Goal: Task Accomplishment & Management: Use online tool/utility

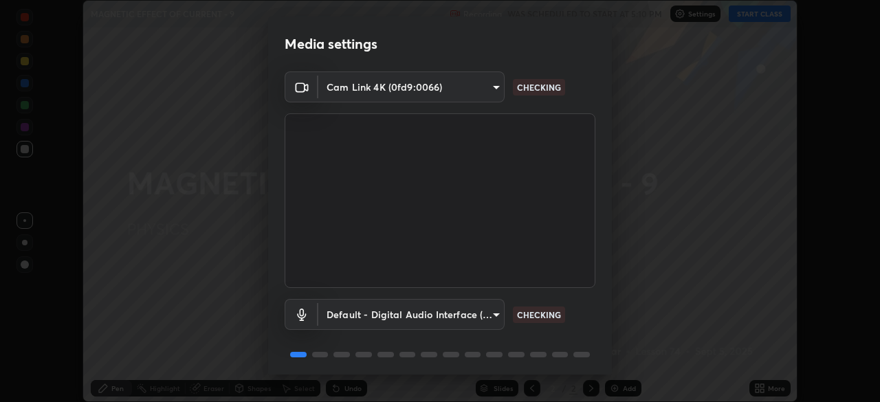
scroll to position [49, 0]
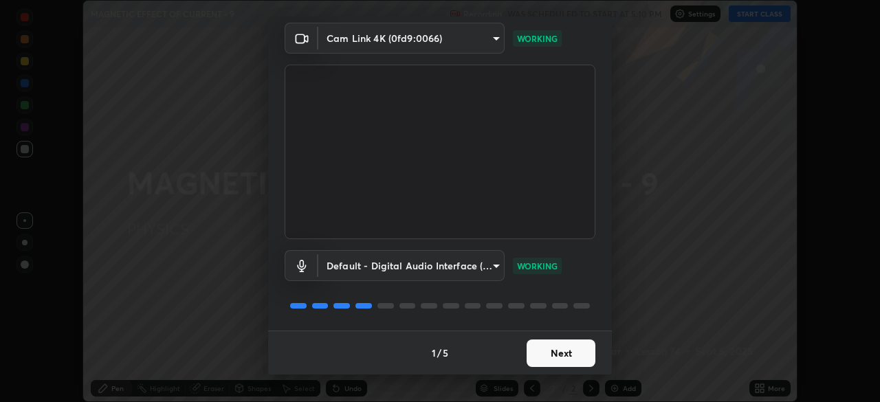
click at [550, 356] on button "Next" at bounding box center [561, 354] width 69 height 28
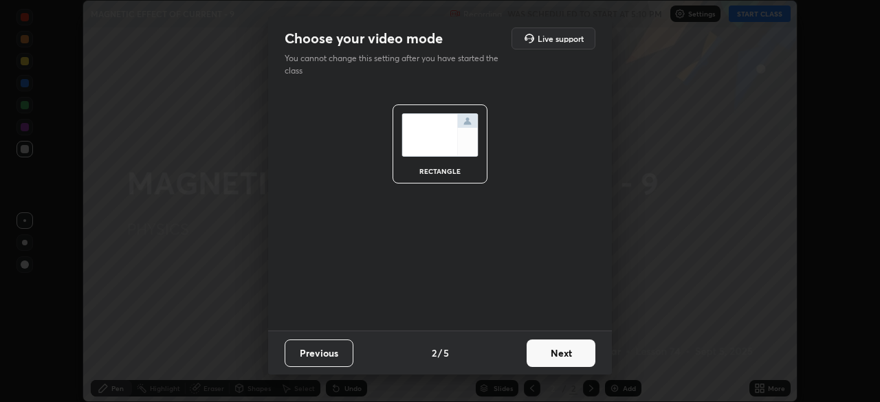
scroll to position [0, 0]
click at [547, 350] on button "Next" at bounding box center [561, 354] width 69 height 28
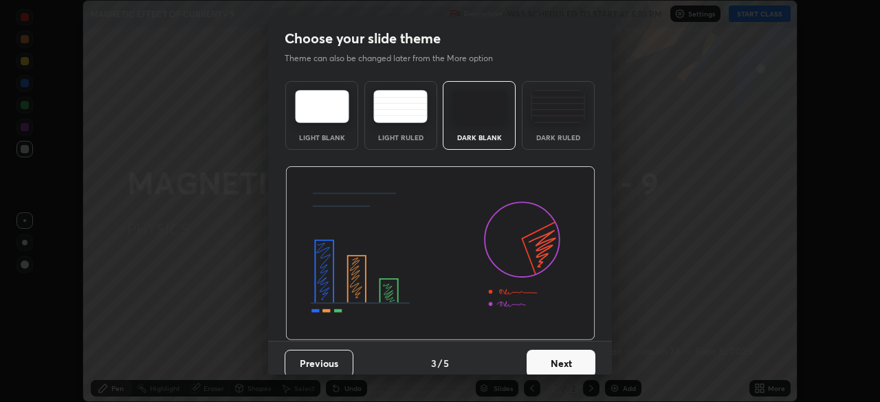
scroll to position [10, 0]
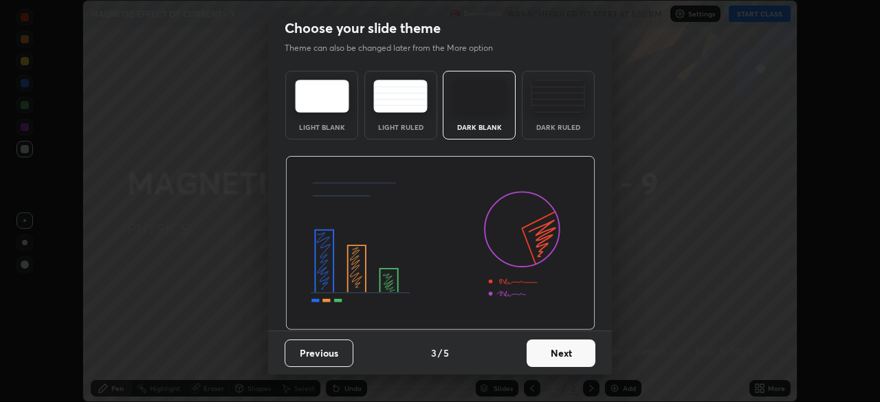
click at [546, 353] on button "Next" at bounding box center [561, 354] width 69 height 28
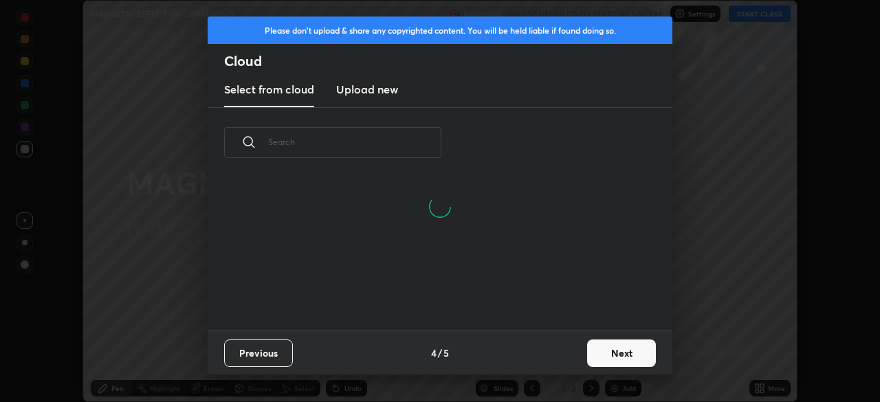
scroll to position [153, 442]
click at [611, 354] on button "Next" at bounding box center [621, 354] width 69 height 28
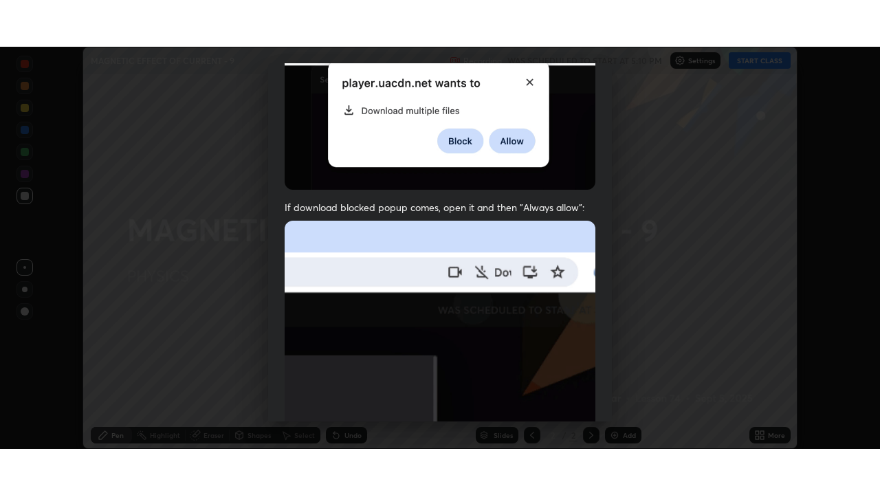
scroll to position [329, 0]
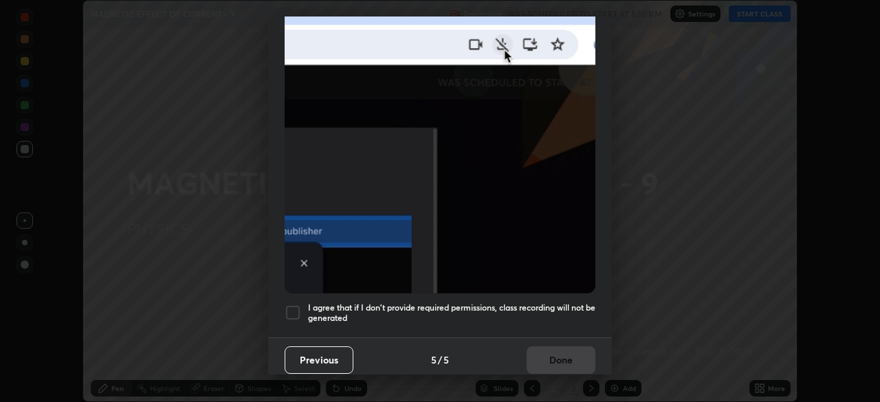
click at [420, 303] on h5 "I agree that if I don't provide required permissions, class recording will not …" at bounding box center [451, 313] width 287 height 21
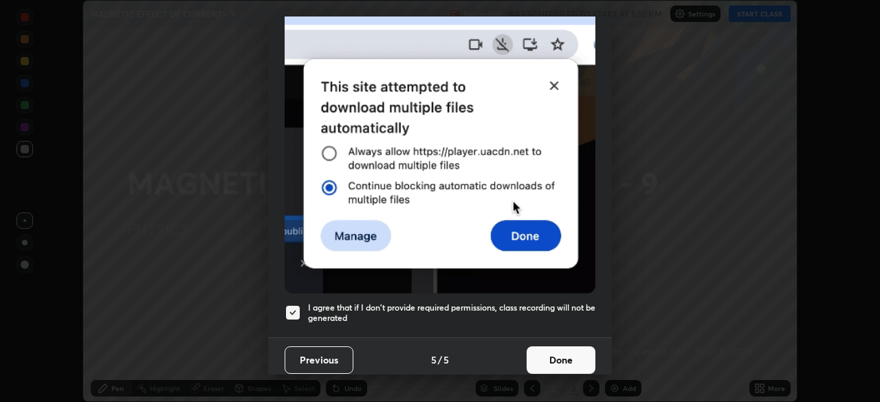
click at [543, 358] on button "Done" at bounding box center [561, 361] width 69 height 28
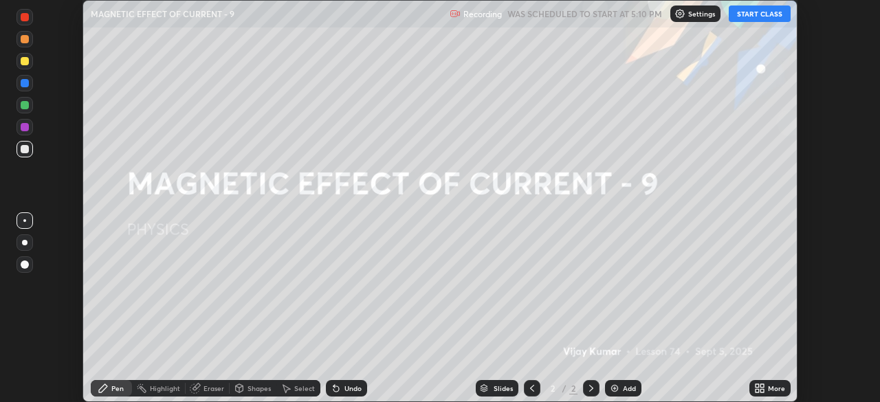
click at [202, 391] on div "Eraser" at bounding box center [208, 388] width 44 height 17
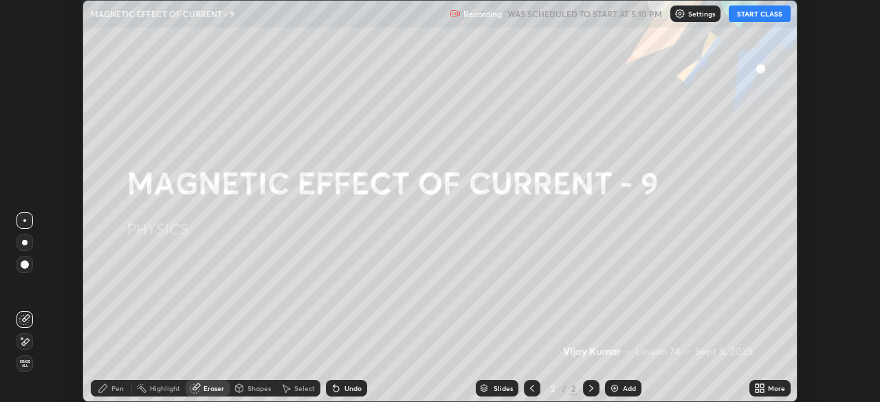
click at [120, 385] on div "Pen" at bounding box center [117, 388] width 12 height 7
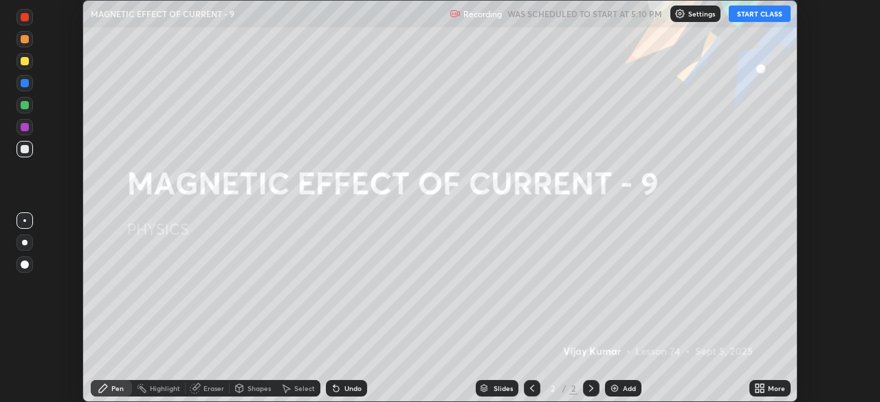
click at [762, 389] on icon at bounding box center [759, 388] width 11 height 11
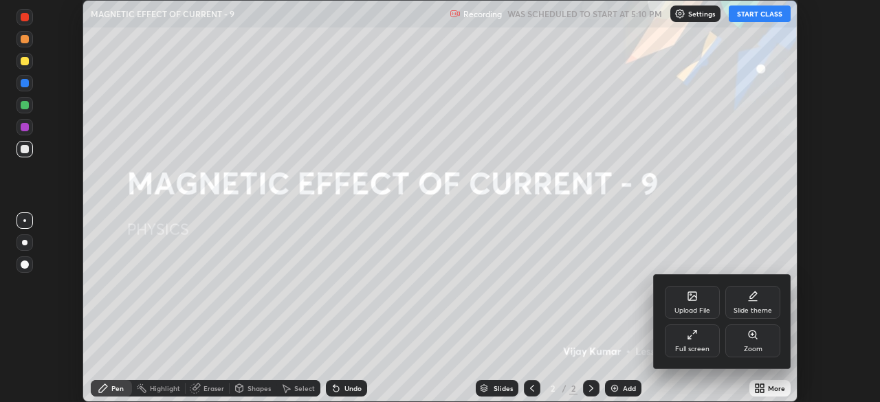
click at [691, 344] on div "Full screen" at bounding box center [692, 341] width 55 height 33
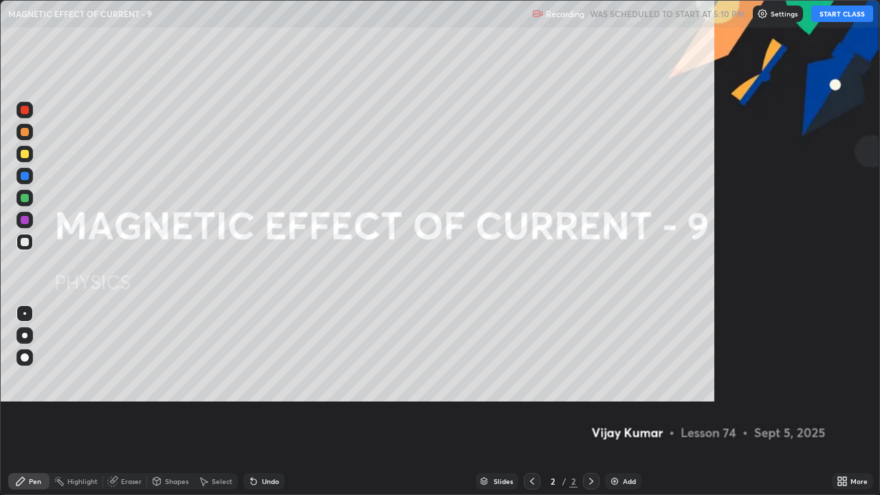
scroll to position [495, 880]
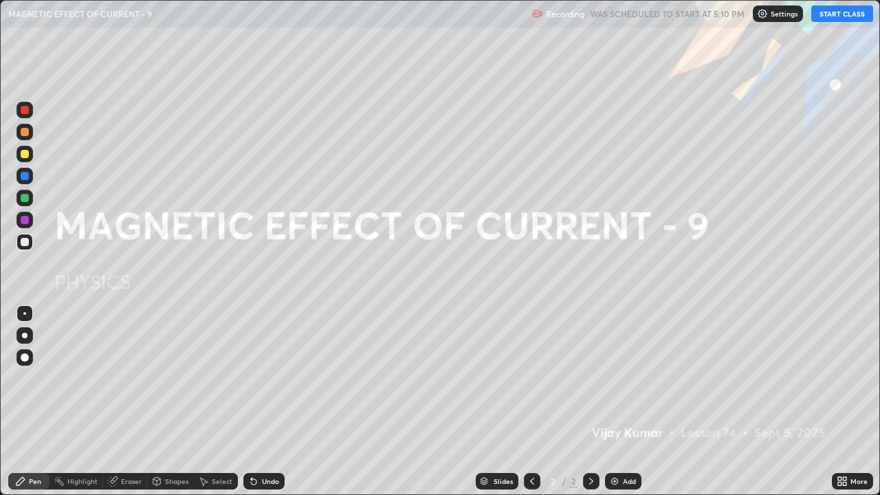
click at [830, 17] on button "START CLASS" at bounding box center [843, 14] width 62 height 17
click at [621, 402] on div "Add" at bounding box center [623, 481] width 36 height 17
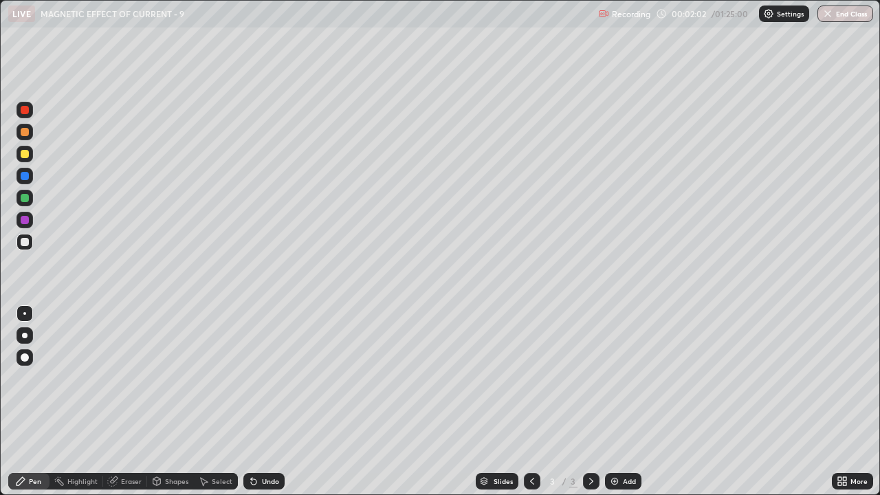
click at [30, 153] on div at bounding box center [25, 154] width 17 height 17
click at [25, 329] on div at bounding box center [25, 335] width 17 height 17
click at [627, 402] on div "Add" at bounding box center [629, 481] width 13 height 7
click at [21, 197] on div at bounding box center [25, 198] width 8 height 8
click at [25, 336] on div at bounding box center [25, 336] width 6 height 6
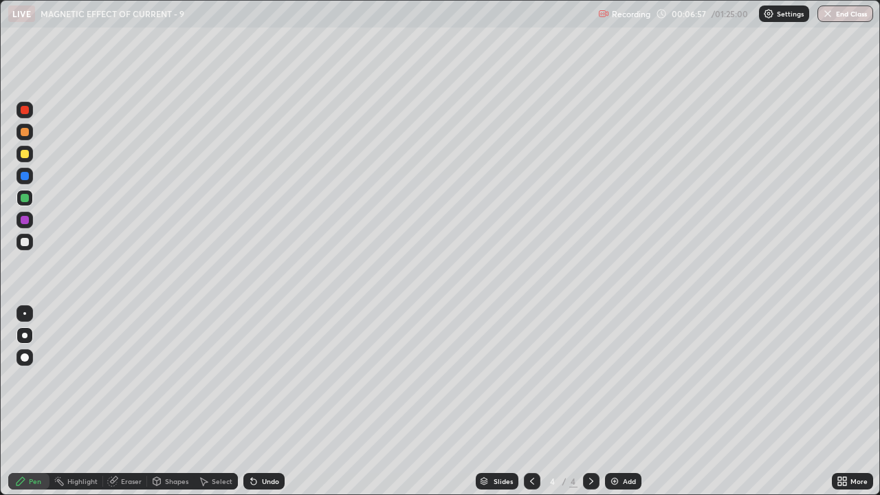
click at [23, 243] on div at bounding box center [25, 242] width 8 height 8
click at [532, 402] on icon at bounding box center [532, 481] width 11 height 11
click at [596, 402] on div at bounding box center [591, 481] width 17 height 17
click at [615, 402] on img at bounding box center [614, 481] width 11 height 11
click at [28, 153] on div at bounding box center [25, 154] width 8 height 8
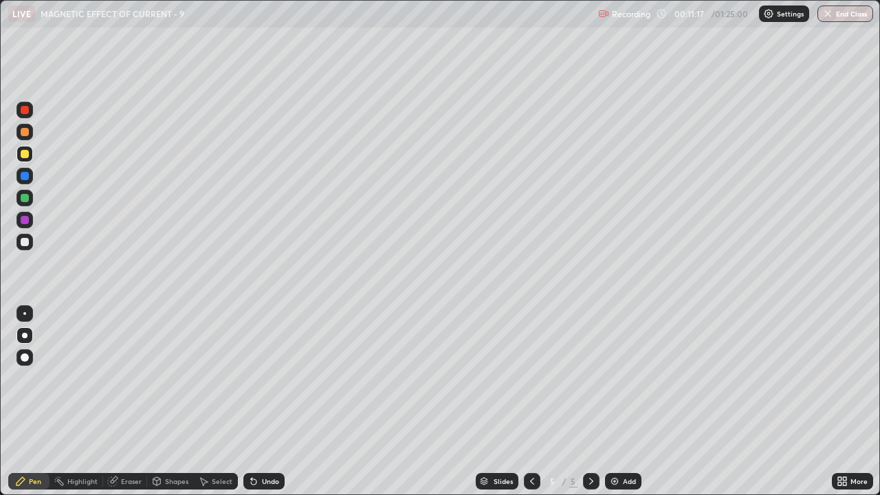
click at [26, 245] on div at bounding box center [25, 242] width 8 height 8
click at [23, 202] on div at bounding box center [25, 198] width 8 height 8
click at [23, 155] on div at bounding box center [25, 154] width 8 height 8
click at [532, 402] on icon at bounding box center [532, 481] width 11 height 11
click at [588, 402] on icon at bounding box center [591, 481] width 11 height 11
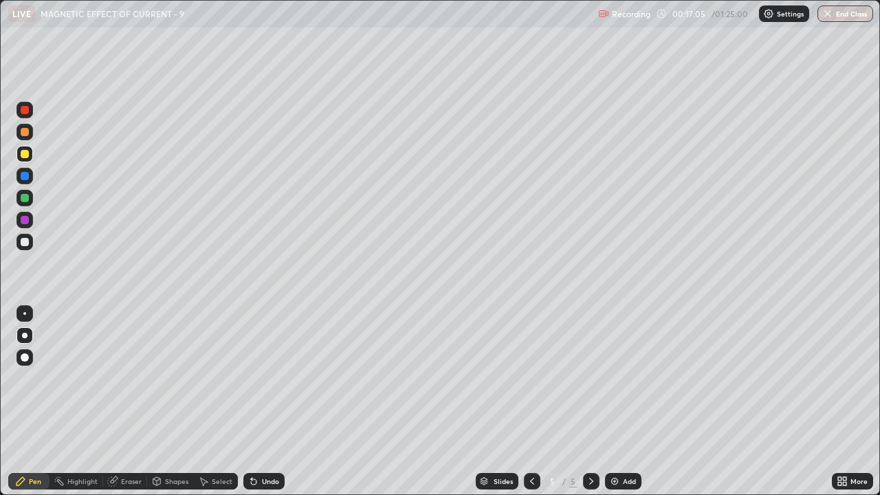
click at [17, 241] on div at bounding box center [25, 242] width 17 height 17
click at [262, 402] on div "Undo" at bounding box center [270, 481] width 17 height 7
click at [27, 402] on div "Pen" at bounding box center [28, 481] width 41 height 17
click at [25, 154] on div at bounding box center [25, 154] width 8 height 8
click at [612, 402] on img at bounding box center [614, 481] width 11 height 11
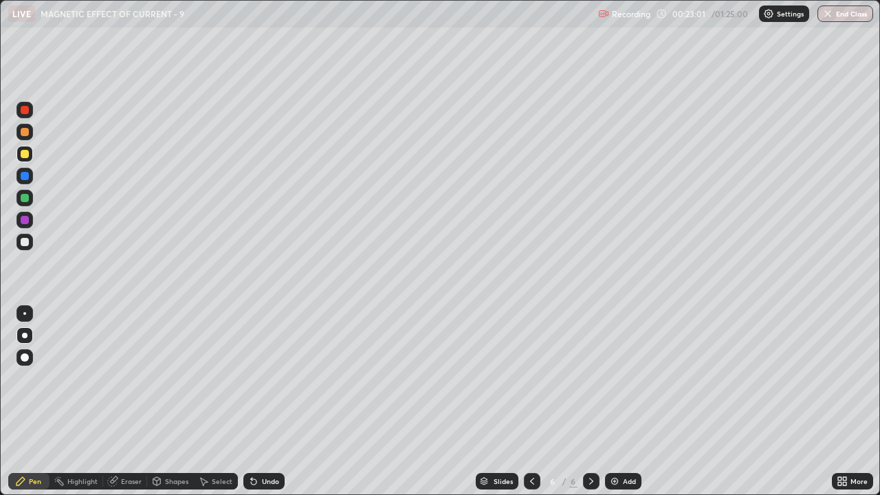
click at [26, 242] on div at bounding box center [25, 242] width 8 height 8
click at [23, 198] on div at bounding box center [25, 198] width 8 height 8
click at [23, 153] on div at bounding box center [25, 154] width 8 height 8
click at [26, 246] on div at bounding box center [25, 242] width 8 height 8
click at [23, 153] on div at bounding box center [25, 154] width 8 height 8
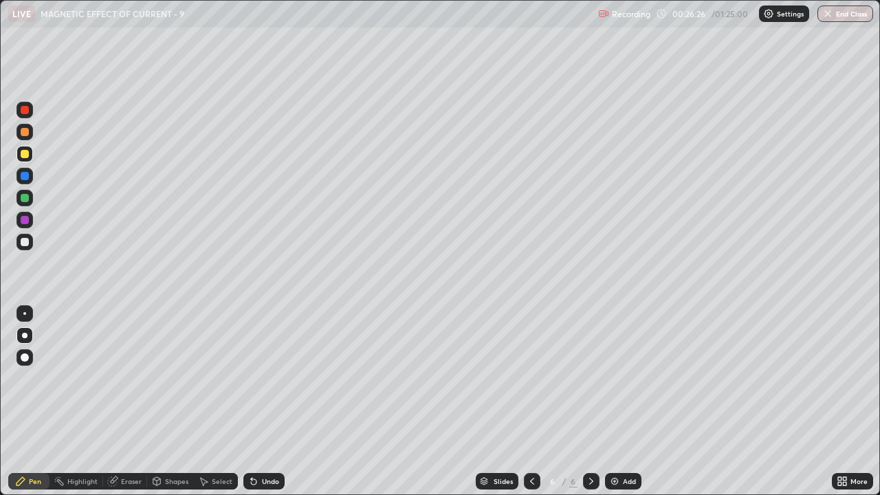
click at [262, 402] on div "Undo" at bounding box center [270, 481] width 17 height 7
click at [257, 402] on div "Undo" at bounding box center [263, 481] width 41 height 17
click at [257, 402] on icon at bounding box center [253, 481] width 11 height 11
click at [257, 402] on div "Undo" at bounding box center [263, 481] width 41 height 17
click at [259, 402] on div "Undo" at bounding box center [263, 481] width 41 height 17
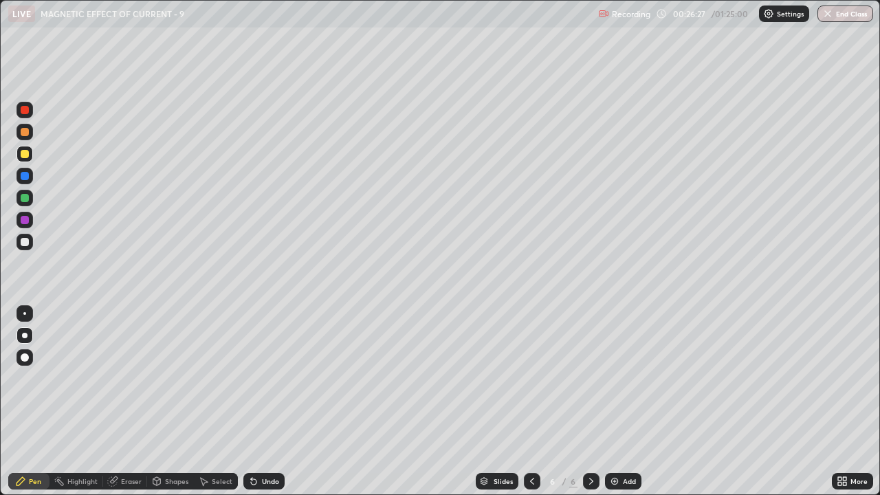
click at [257, 402] on div "Undo" at bounding box center [263, 481] width 41 height 17
click at [140, 402] on div "Eraser" at bounding box center [131, 481] width 21 height 7
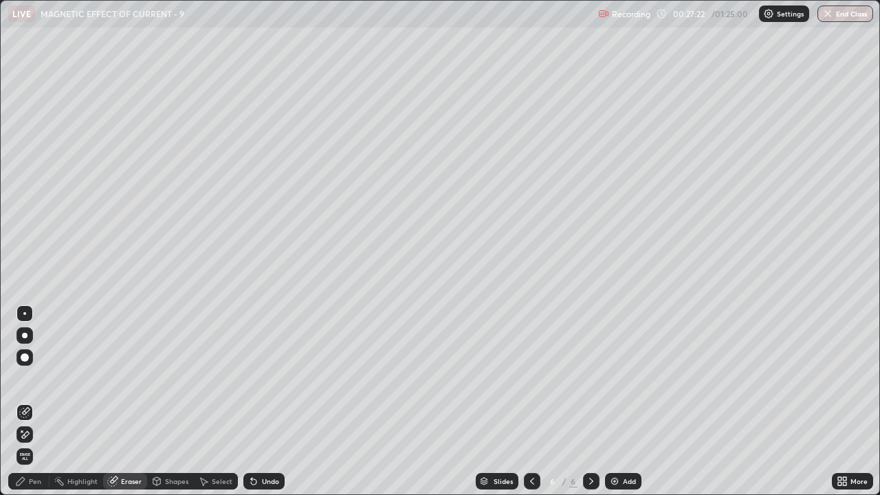
click at [39, 402] on div "Pen" at bounding box center [35, 481] width 12 height 7
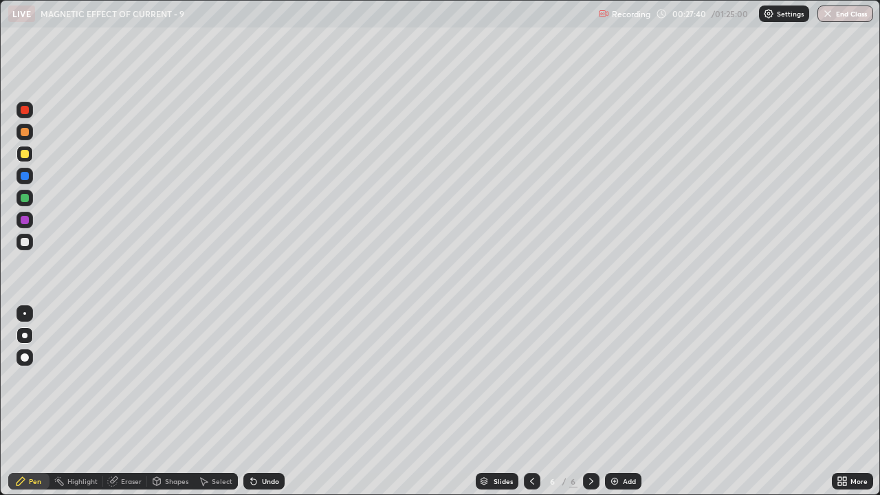
click at [256, 402] on icon at bounding box center [253, 481] width 11 height 11
click at [254, 402] on icon at bounding box center [253, 481] width 11 height 11
click at [257, 402] on div "Undo" at bounding box center [263, 481] width 41 height 17
click at [252, 402] on icon at bounding box center [254, 482] width 6 height 6
click at [530, 402] on icon at bounding box center [532, 481] width 11 height 11
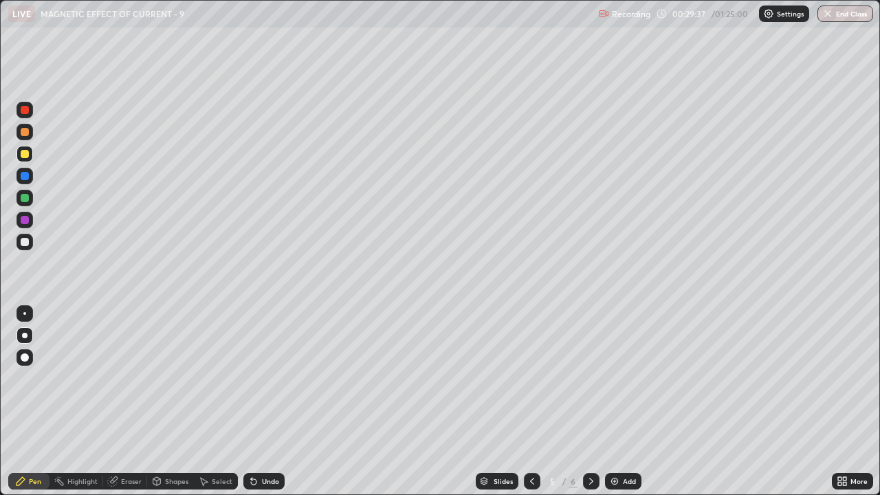
click at [530, 402] on icon at bounding box center [532, 481] width 4 height 7
click at [589, 402] on div at bounding box center [591, 481] width 17 height 17
click at [590, 402] on icon at bounding box center [591, 481] width 11 height 11
click at [116, 402] on icon at bounding box center [114, 480] width 8 height 7
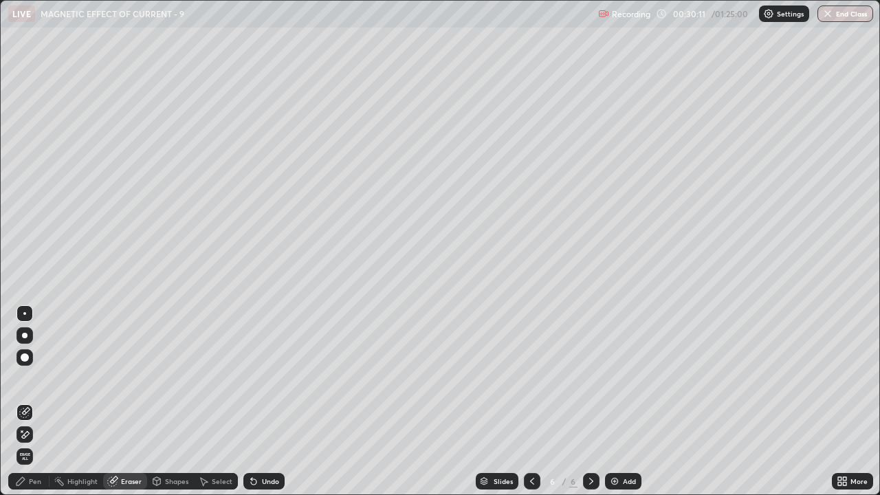
click at [24, 357] on div at bounding box center [25, 358] width 8 height 8
click at [28, 402] on div "Pen" at bounding box center [28, 481] width 41 height 17
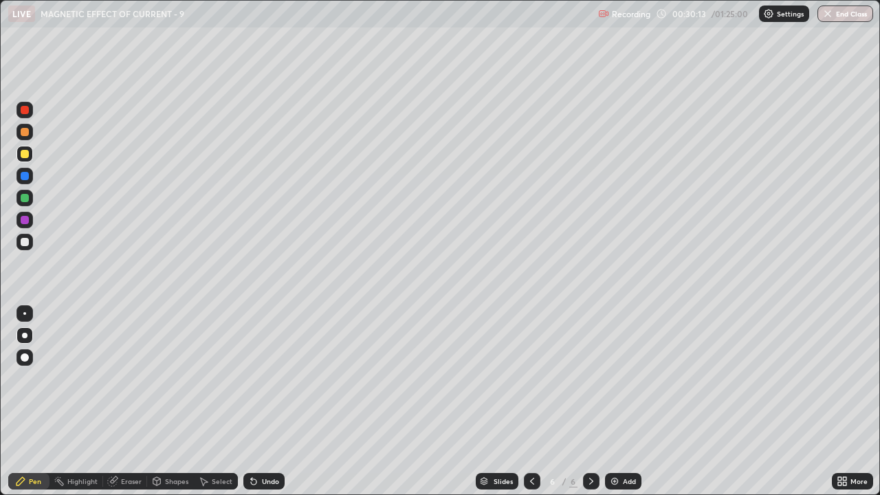
click at [27, 241] on div at bounding box center [25, 242] width 8 height 8
click at [25, 155] on div at bounding box center [25, 154] width 8 height 8
click at [26, 242] on div at bounding box center [25, 242] width 8 height 8
click at [272, 402] on div "Undo" at bounding box center [263, 481] width 41 height 17
click at [268, 402] on div "Undo" at bounding box center [263, 481] width 41 height 17
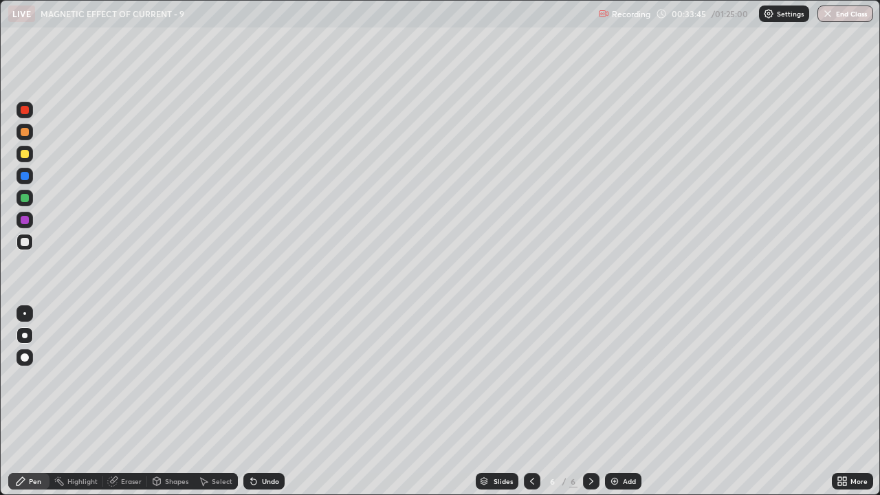
click at [267, 402] on div "Undo" at bounding box center [263, 481] width 41 height 17
click at [22, 199] on div at bounding box center [25, 198] width 8 height 8
click at [263, 402] on div "Undo" at bounding box center [270, 481] width 17 height 7
click at [262, 402] on div "Undo" at bounding box center [270, 481] width 17 height 7
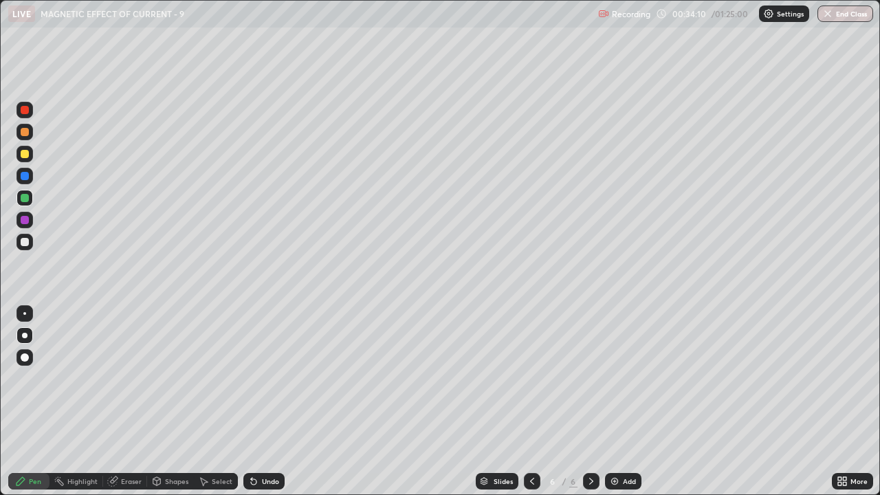
click at [263, 402] on div "Undo" at bounding box center [270, 481] width 17 height 7
click at [265, 402] on div "Undo" at bounding box center [270, 481] width 17 height 7
click at [268, 402] on div "Undo" at bounding box center [270, 481] width 17 height 7
click at [269, 402] on div "Undo" at bounding box center [270, 481] width 17 height 7
click at [614, 402] on img at bounding box center [614, 481] width 11 height 11
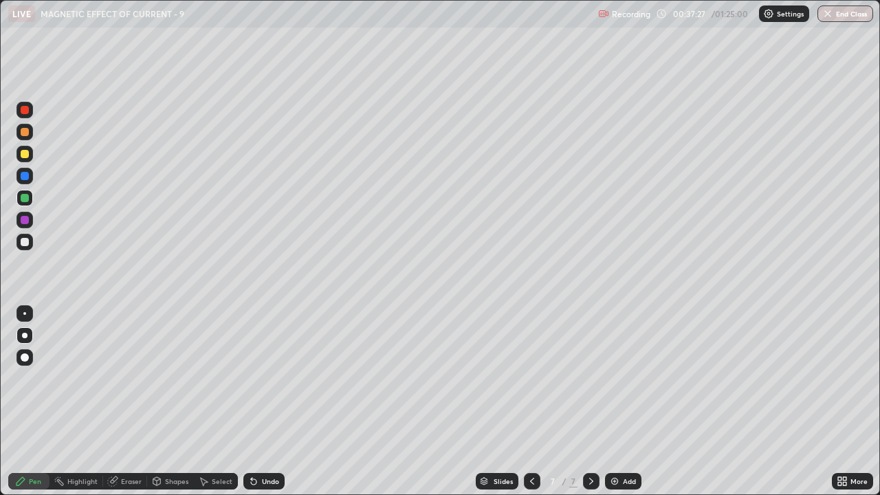
click at [531, 402] on icon at bounding box center [532, 481] width 11 height 11
click at [590, 402] on icon at bounding box center [591, 481] width 11 height 11
click at [25, 155] on div at bounding box center [25, 154] width 8 height 8
click at [529, 402] on icon at bounding box center [532, 481] width 11 height 11
click at [591, 402] on icon at bounding box center [591, 481] width 4 height 7
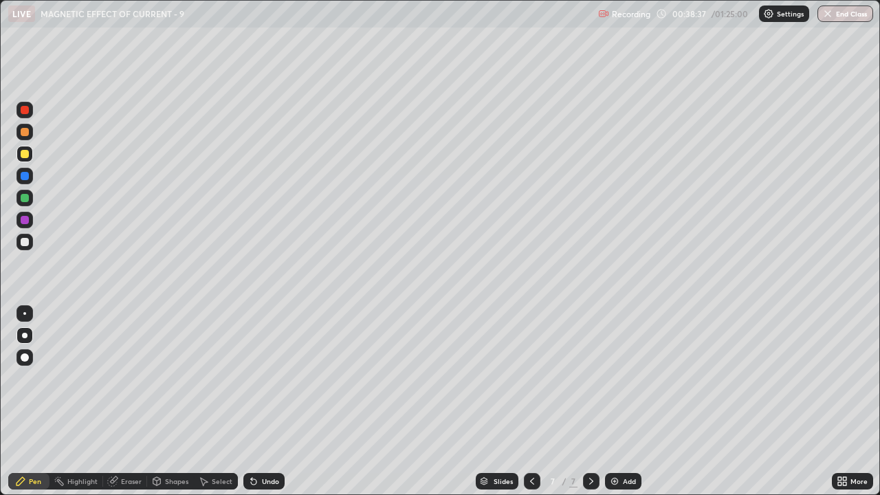
click at [23, 238] on div at bounding box center [25, 242] width 8 height 8
click at [25, 153] on div at bounding box center [25, 154] width 8 height 8
click at [25, 155] on div at bounding box center [25, 154] width 8 height 8
click at [28, 241] on div at bounding box center [25, 242] width 8 height 8
click at [23, 115] on div at bounding box center [25, 110] width 17 height 17
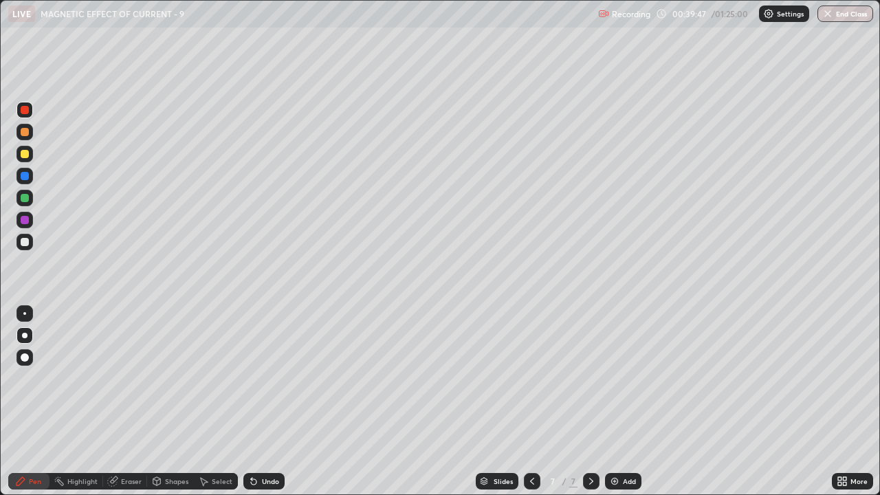
click at [28, 243] on div at bounding box center [25, 242] width 8 height 8
click at [252, 402] on div "Undo" at bounding box center [263, 481] width 41 height 17
click at [252, 402] on icon at bounding box center [254, 482] width 6 height 6
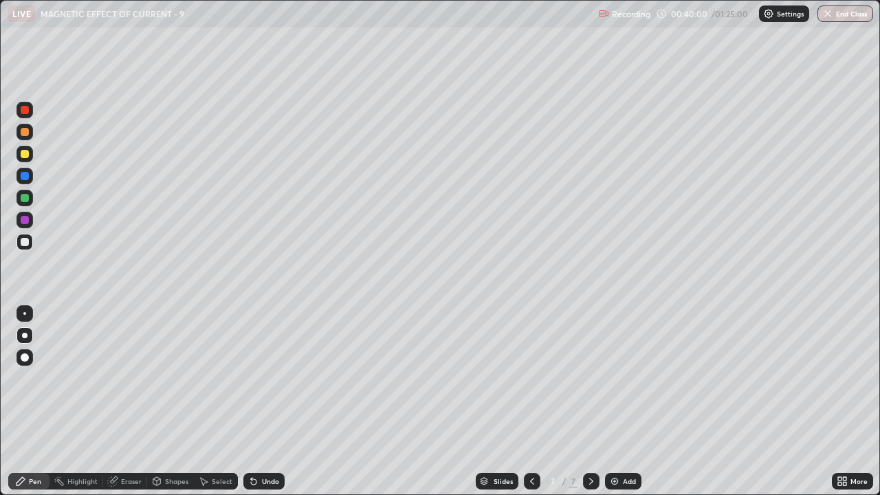
click at [249, 402] on icon at bounding box center [253, 481] width 11 height 11
click at [252, 402] on icon at bounding box center [254, 482] width 6 height 6
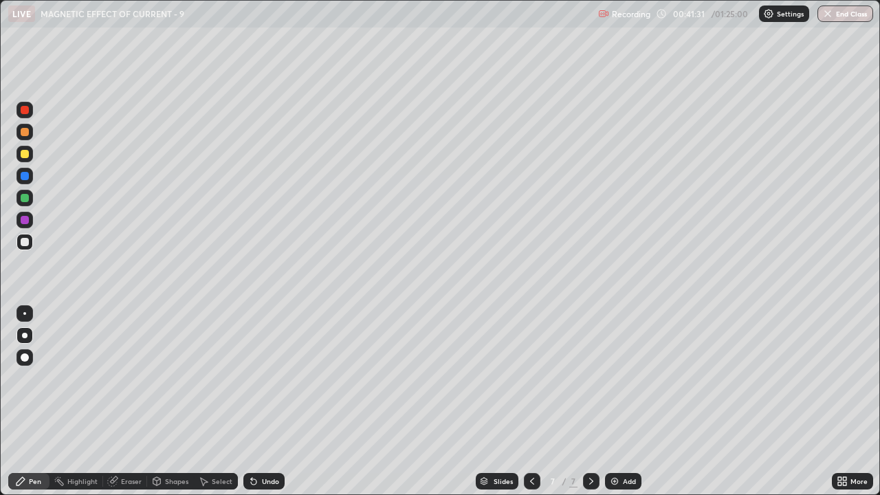
click at [612, 402] on img at bounding box center [614, 481] width 11 height 11
click at [25, 242] on div at bounding box center [25, 242] width 8 height 8
click at [25, 155] on div at bounding box center [25, 154] width 8 height 8
click at [613, 402] on img at bounding box center [614, 481] width 11 height 11
click at [21, 245] on div at bounding box center [25, 242] width 8 height 8
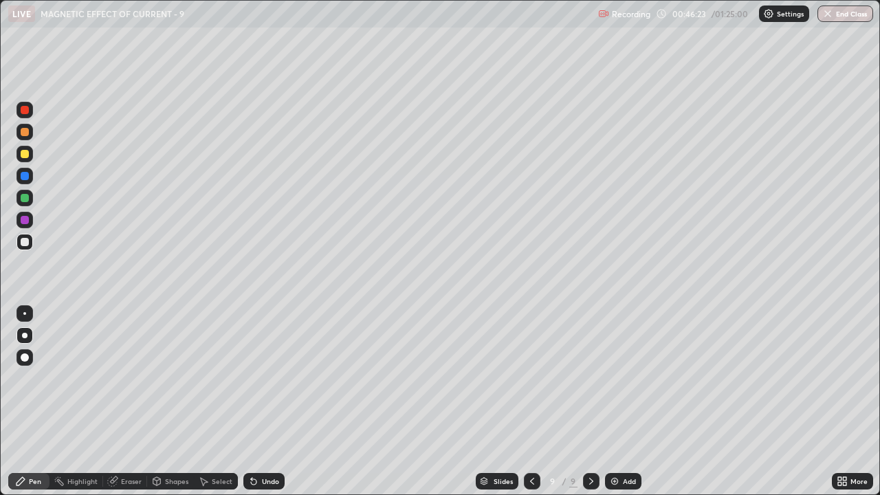
click at [21, 195] on div at bounding box center [25, 198] width 8 height 8
click at [23, 243] on div at bounding box center [25, 242] width 8 height 8
click at [267, 402] on div "Undo" at bounding box center [270, 481] width 17 height 7
click at [270, 402] on div "Undo" at bounding box center [270, 481] width 17 height 7
click at [273, 402] on div "Undo" at bounding box center [270, 481] width 17 height 7
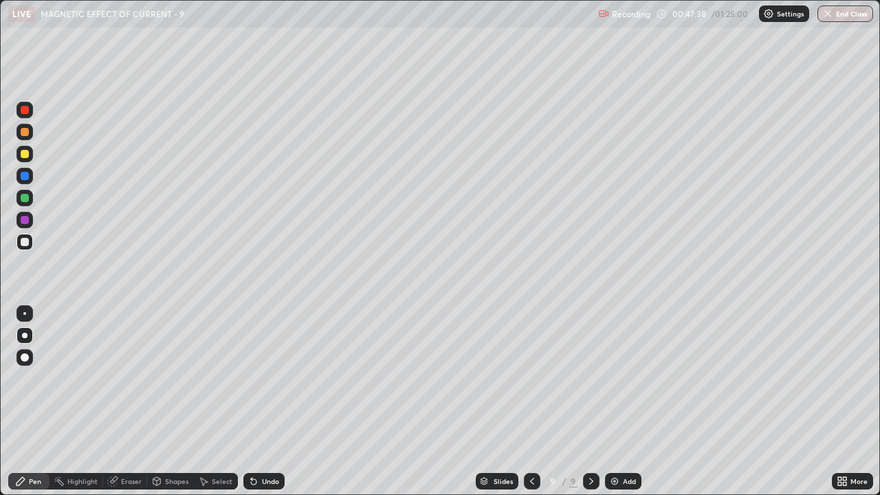
click at [615, 402] on img at bounding box center [614, 481] width 11 height 11
click at [31, 242] on div at bounding box center [25, 242] width 17 height 17
click at [22, 197] on div at bounding box center [25, 198] width 8 height 8
click at [25, 336] on div at bounding box center [25, 336] width 6 height 6
click at [254, 402] on div "Undo" at bounding box center [263, 481] width 41 height 17
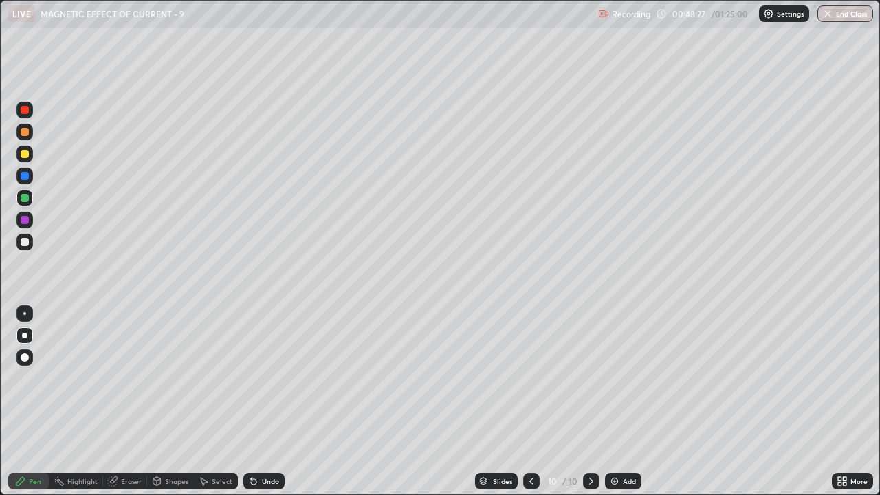
click at [258, 402] on div "Undo" at bounding box center [263, 481] width 41 height 17
click at [256, 402] on icon at bounding box center [253, 481] width 11 height 11
click at [23, 241] on div at bounding box center [25, 242] width 8 height 8
click at [268, 402] on div "Undo" at bounding box center [270, 481] width 17 height 7
click at [262, 402] on div "Undo" at bounding box center [263, 481] width 41 height 17
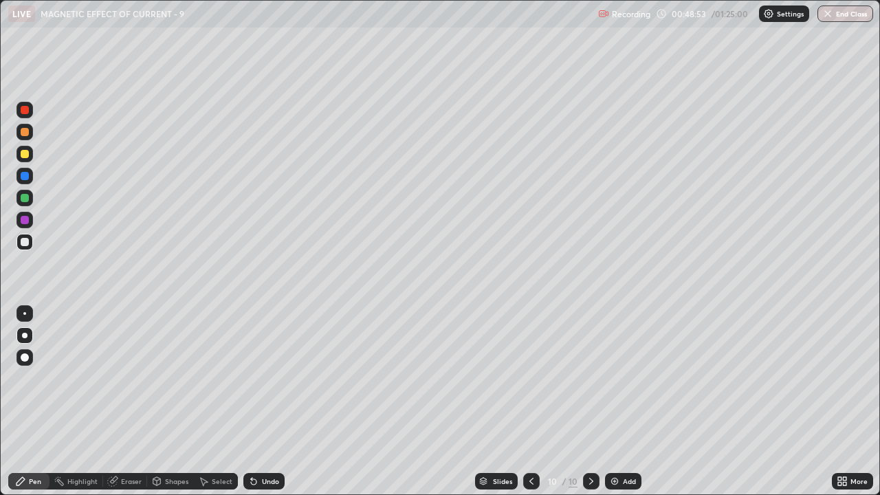
click at [265, 402] on div "Undo" at bounding box center [270, 481] width 17 height 7
click at [531, 402] on icon at bounding box center [531, 481] width 11 height 11
click at [590, 402] on icon at bounding box center [591, 481] width 11 height 11
click at [591, 402] on icon at bounding box center [591, 481] width 11 height 11
click at [618, 402] on img at bounding box center [614, 481] width 11 height 11
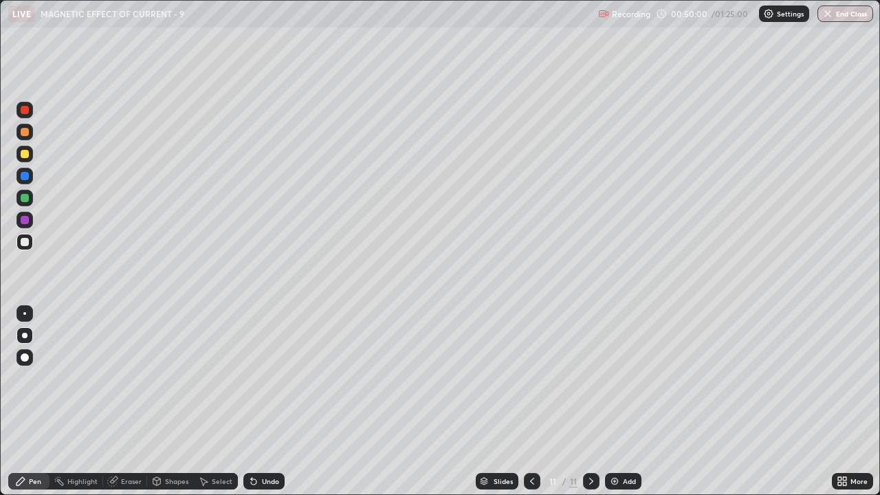
click at [23, 155] on div at bounding box center [25, 154] width 8 height 8
click at [26, 242] on div at bounding box center [25, 242] width 8 height 8
click at [274, 402] on div "Undo" at bounding box center [270, 481] width 17 height 7
click at [272, 402] on div "Undo" at bounding box center [270, 481] width 17 height 7
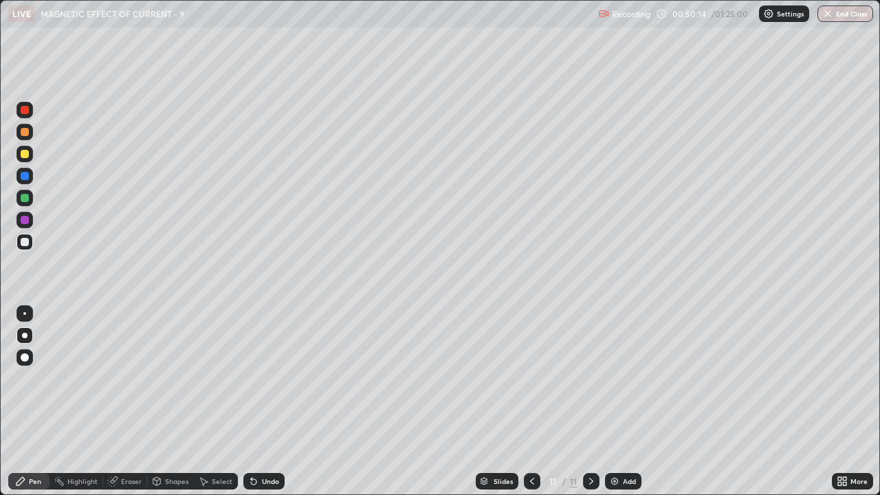
click at [272, 402] on div "Undo" at bounding box center [270, 481] width 17 height 7
click at [271, 402] on div "Undo" at bounding box center [270, 481] width 17 height 7
click at [270, 402] on div "Undo" at bounding box center [270, 481] width 17 height 7
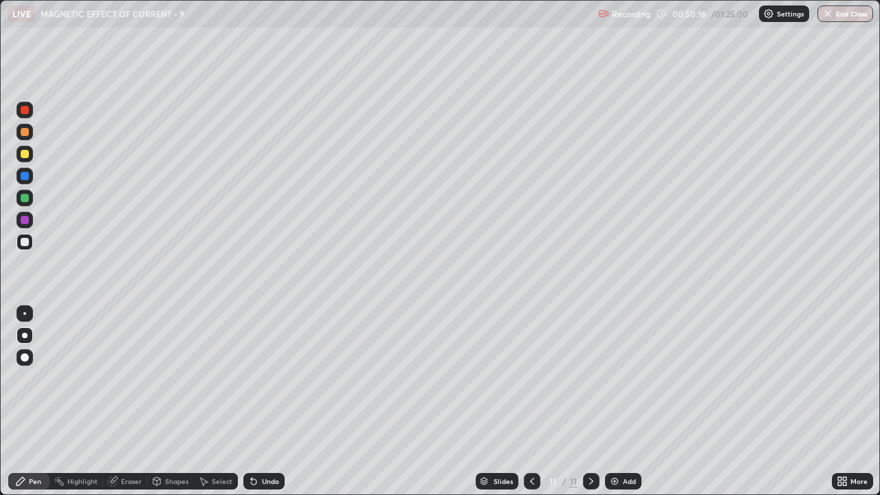
click at [270, 402] on div "Undo" at bounding box center [270, 481] width 17 height 7
click at [265, 402] on div "Undo" at bounding box center [270, 481] width 17 height 7
click at [270, 402] on div "Undo" at bounding box center [270, 481] width 17 height 7
click at [616, 402] on img at bounding box center [614, 481] width 11 height 11
click at [28, 155] on div at bounding box center [25, 154] width 8 height 8
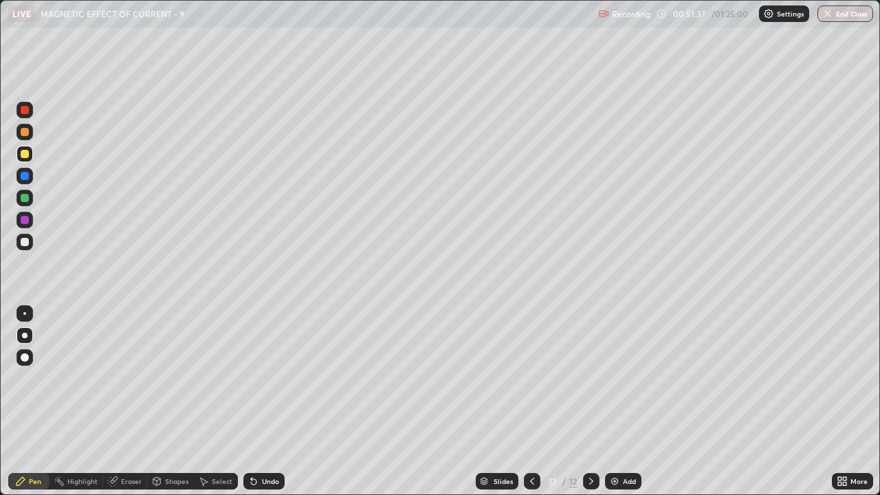
click at [28, 244] on div at bounding box center [25, 242] width 8 height 8
click at [270, 402] on div "Undo" at bounding box center [263, 481] width 41 height 17
click at [266, 402] on div "Undo" at bounding box center [263, 481] width 41 height 17
click at [125, 402] on div "Eraser" at bounding box center [131, 481] width 21 height 7
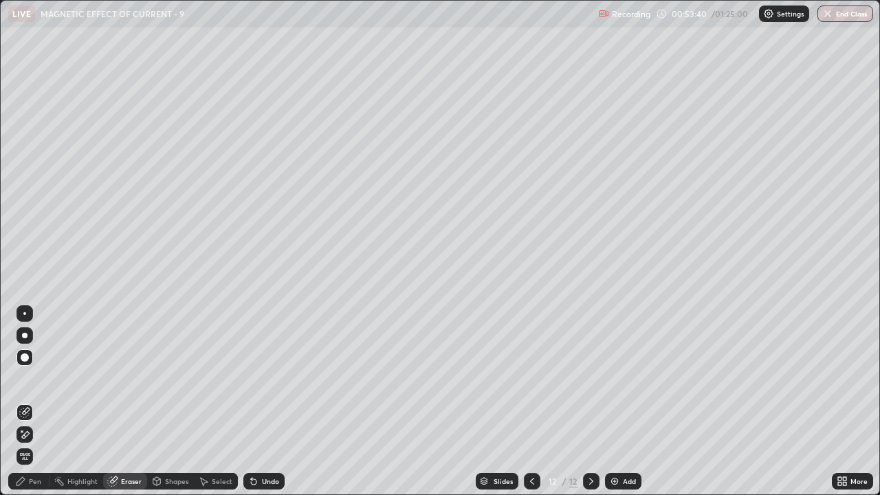
click at [40, 402] on div "Pen" at bounding box center [35, 481] width 12 height 7
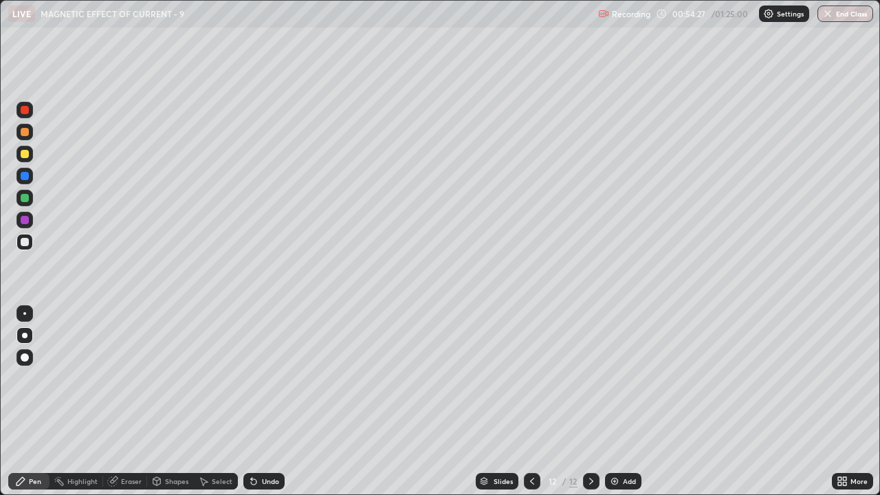
click at [624, 402] on div "Add" at bounding box center [629, 481] width 13 height 7
click at [28, 248] on div at bounding box center [25, 242] width 17 height 17
click at [262, 402] on div "Undo" at bounding box center [270, 481] width 17 height 7
click at [259, 402] on div "Undo" at bounding box center [263, 481] width 41 height 17
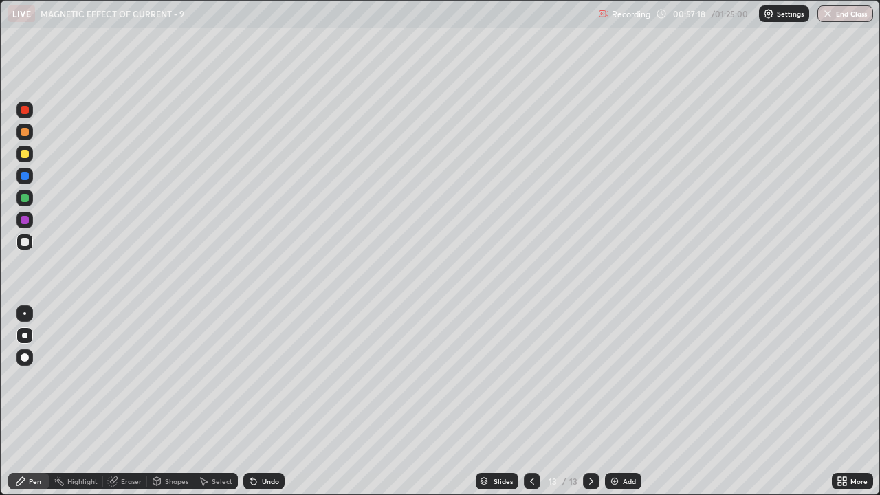
click at [262, 402] on div "Undo" at bounding box center [270, 481] width 17 height 7
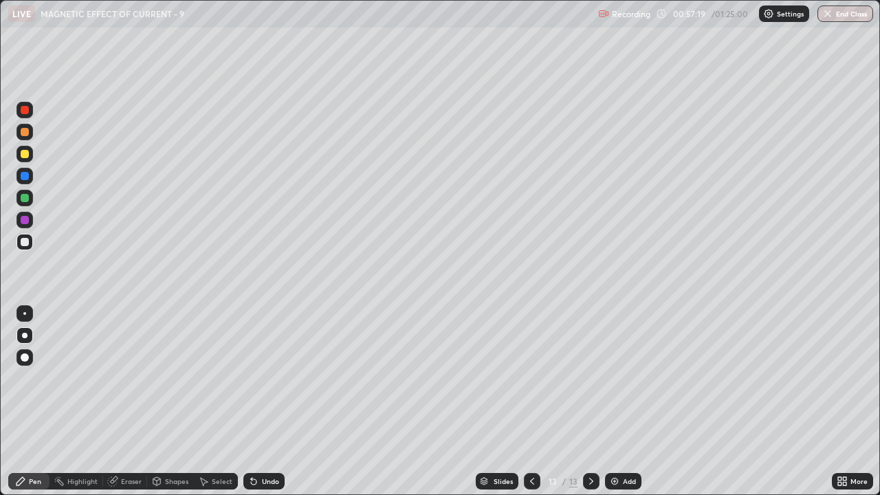
click at [262, 402] on div "Undo" at bounding box center [270, 481] width 17 height 7
click at [30, 199] on div at bounding box center [25, 198] width 17 height 17
click at [262, 402] on div "Undo" at bounding box center [270, 481] width 17 height 7
click at [259, 402] on div "Undo" at bounding box center [263, 481] width 41 height 17
click at [261, 402] on div "Undo" at bounding box center [263, 481] width 41 height 17
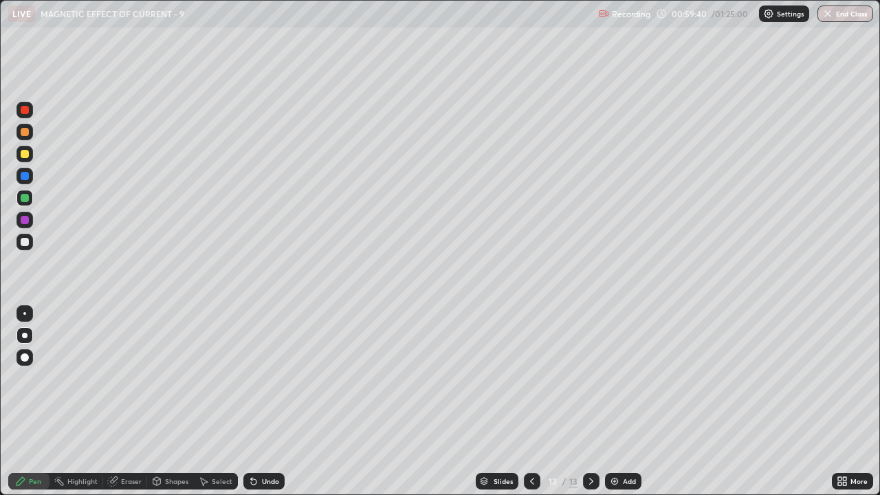
click at [261, 402] on div "Undo" at bounding box center [263, 481] width 41 height 17
click at [25, 151] on div at bounding box center [25, 154] width 8 height 8
click at [252, 402] on icon at bounding box center [254, 482] width 6 height 6
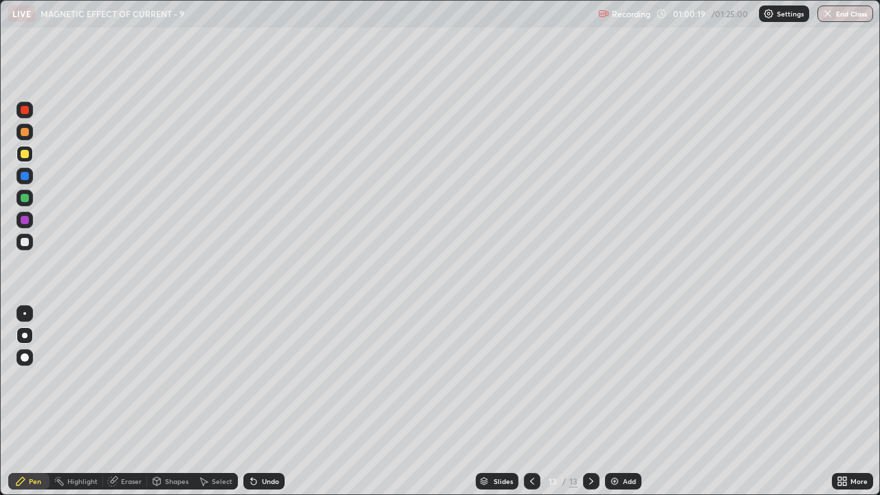
click at [254, 402] on icon at bounding box center [253, 481] width 11 height 11
click at [253, 402] on icon at bounding box center [254, 482] width 6 height 6
click at [252, 402] on icon at bounding box center [254, 482] width 6 height 6
click at [255, 402] on div "Undo" at bounding box center [263, 481] width 41 height 17
click at [257, 402] on div "Undo" at bounding box center [263, 481] width 41 height 17
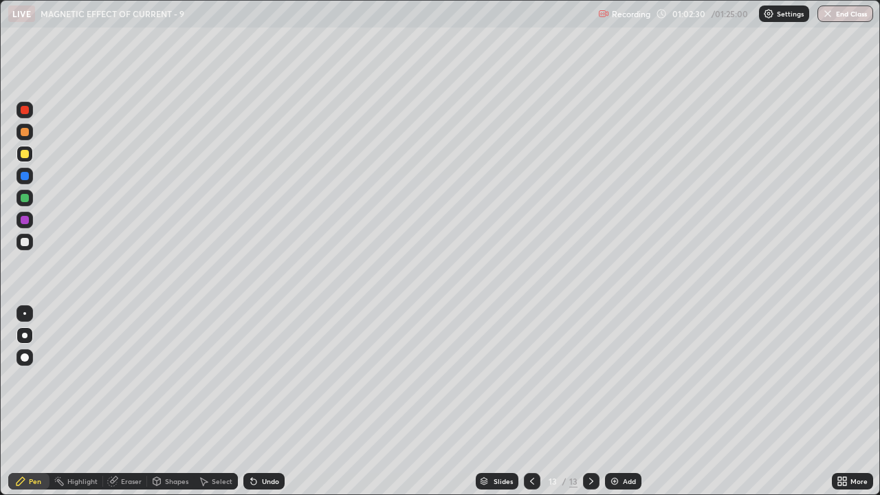
click at [248, 402] on div "Undo" at bounding box center [263, 481] width 41 height 17
click at [618, 402] on img at bounding box center [614, 481] width 11 height 11
click at [531, 402] on icon at bounding box center [532, 481] width 11 height 11
click at [620, 402] on div "Add" at bounding box center [623, 481] width 36 height 17
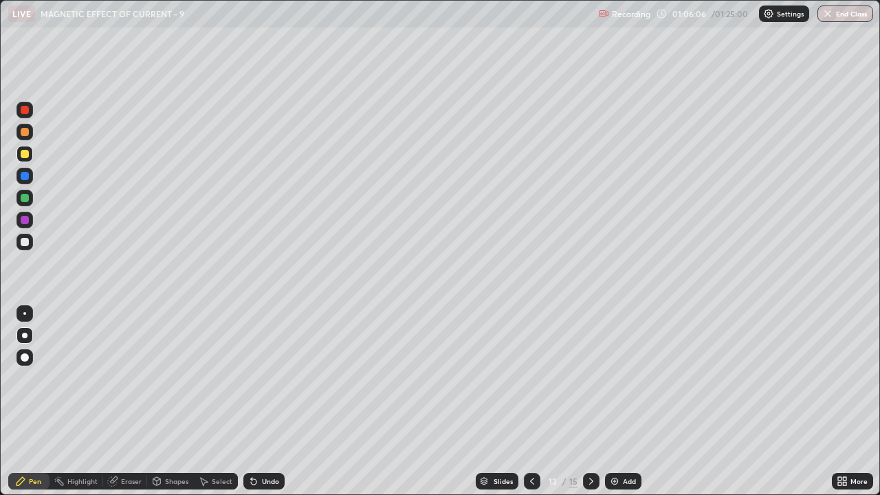
click at [24, 239] on div at bounding box center [25, 242] width 8 height 8
click at [264, 402] on div "Undo" at bounding box center [270, 481] width 17 height 7
click at [266, 402] on div "Undo" at bounding box center [270, 481] width 17 height 7
click at [266, 402] on div "Undo" at bounding box center [263, 481] width 41 height 17
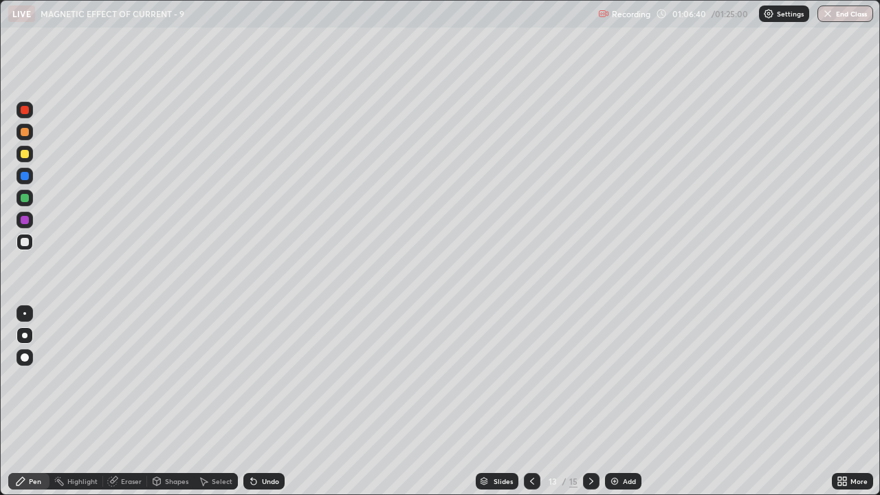
click at [266, 402] on div "Undo" at bounding box center [263, 481] width 41 height 17
click at [267, 402] on div "Undo" at bounding box center [263, 481] width 41 height 17
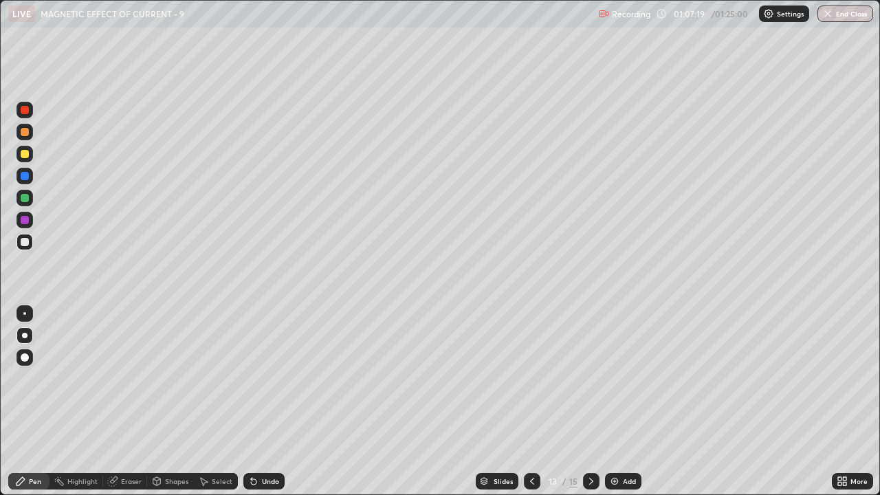
click at [31, 149] on div at bounding box center [25, 154] width 17 height 17
click at [259, 402] on div "Undo" at bounding box center [263, 481] width 41 height 17
click at [257, 402] on div "Undo" at bounding box center [263, 481] width 41 height 17
click at [259, 402] on div "Undo" at bounding box center [263, 481] width 41 height 17
click at [258, 402] on div "Undo" at bounding box center [263, 481] width 41 height 17
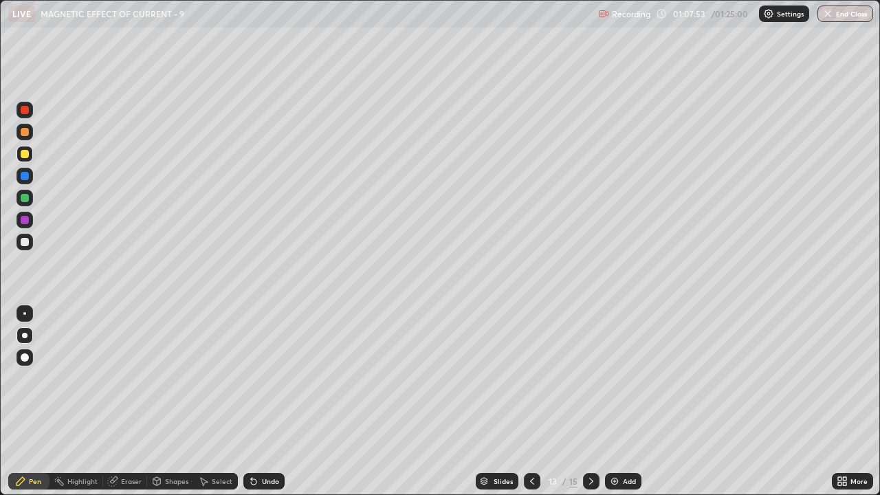
click at [258, 402] on div "Undo" at bounding box center [263, 481] width 41 height 17
click at [259, 402] on div "Undo" at bounding box center [263, 481] width 41 height 17
click at [589, 402] on icon at bounding box center [591, 481] width 4 height 7
click at [591, 402] on icon at bounding box center [591, 481] width 11 height 11
click at [19, 243] on div at bounding box center [25, 242] width 17 height 17
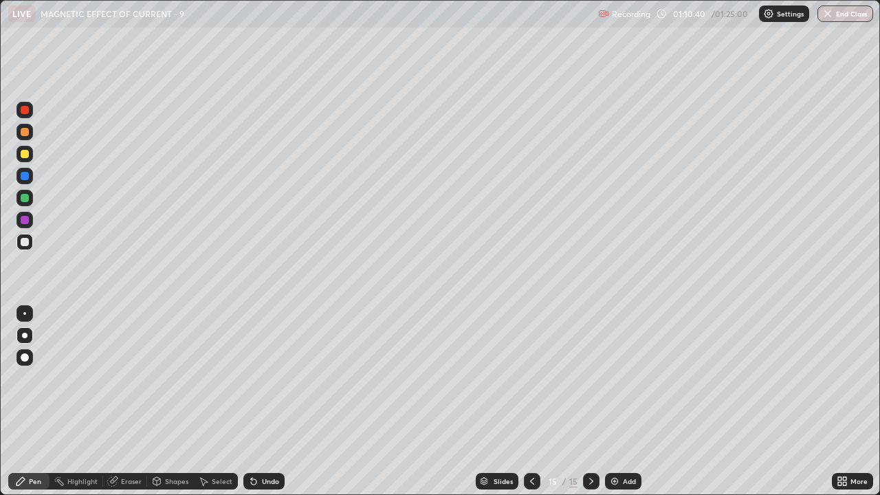
click at [21, 196] on div at bounding box center [25, 198] width 8 height 8
click at [259, 402] on div "Undo" at bounding box center [263, 481] width 41 height 17
click at [270, 402] on div "Undo" at bounding box center [270, 481] width 17 height 7
click at [23, 157] on div at bounding box center [25, 154] width 8 height 8
click at [21, 241] on div at bounding box center [25, 242] width 8 height 8
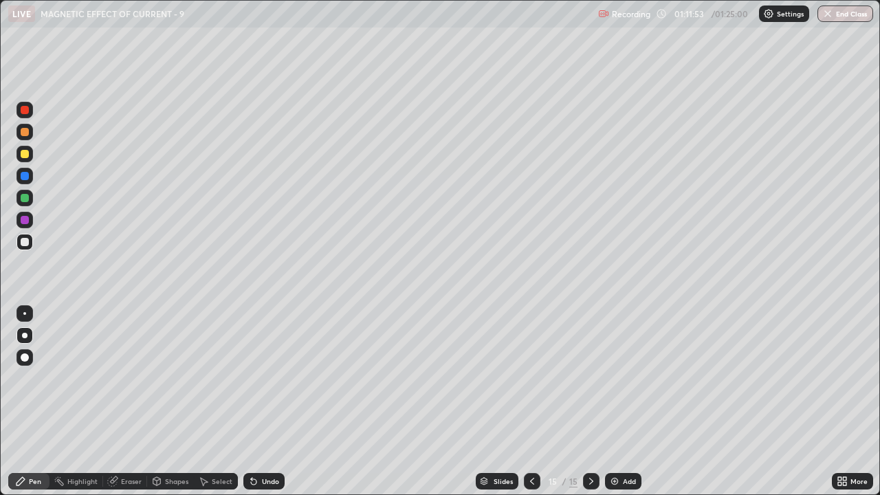
click at [19, 152] on div at bounding box center [25, 154] width 17 height 17
click at [257, 402] on icon at bounding box center [253, 481] width 11 height 11
click at [256, 402] on icon at bounding box center [253, 481] width 11 height 11
click at [23, 243] on div at bounding box center [25, 242] width 8 height 8
click at [24, 360] on div at bounding box center [25, 358] width 8 height 8
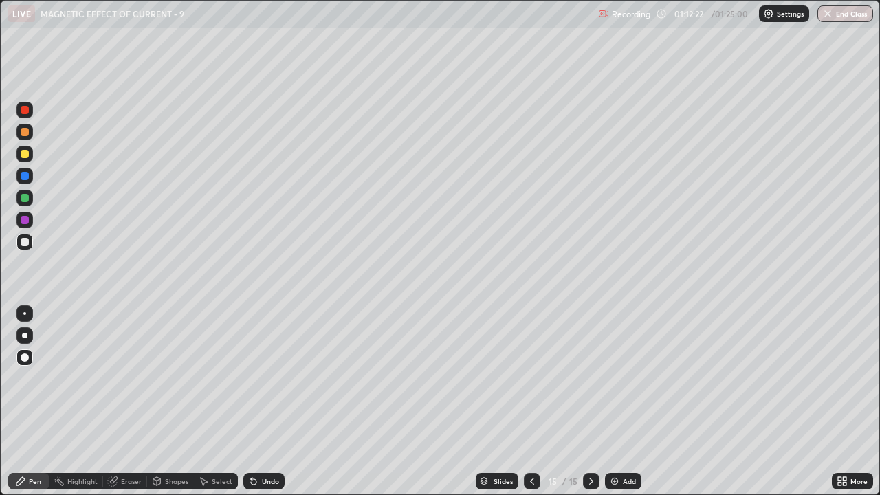
click at [23, 201] on div at bounding box center [25, 198] width 8 height 8
click at [23, 248] on div at bounding box center [25, 242] width 17 height 17
click at [25, 198] on div at bounding box center [25, 198] width 8 height 8
click at [26, 243] on div at bounding box center [25, 242] width 8 height 8
click at [19, 338] on div at bounding box center [25, 335] width 17 height 17
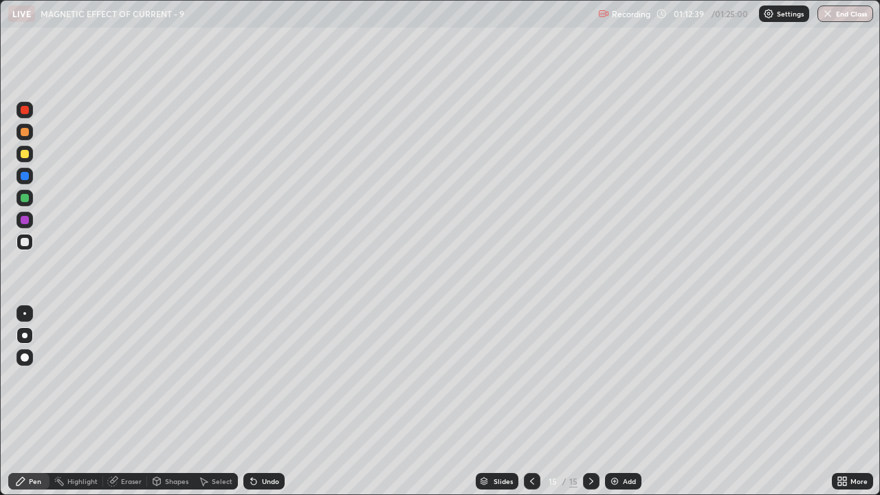
click at [263, 402] on div "Undo" at bounding box center [270, 481] width 17 height 7
click at [270, 402] on div "Undo" at bounding box center [263, 481] width 41 height 17
click at [25, 198] on div at bounding box center [25, 198] width 8 height 8
click at [30, 236] on div at bounding box center [25, 242] width 17 height 17
click at [23, 357] on div at bounding box center [25, 358] width 8 height 8
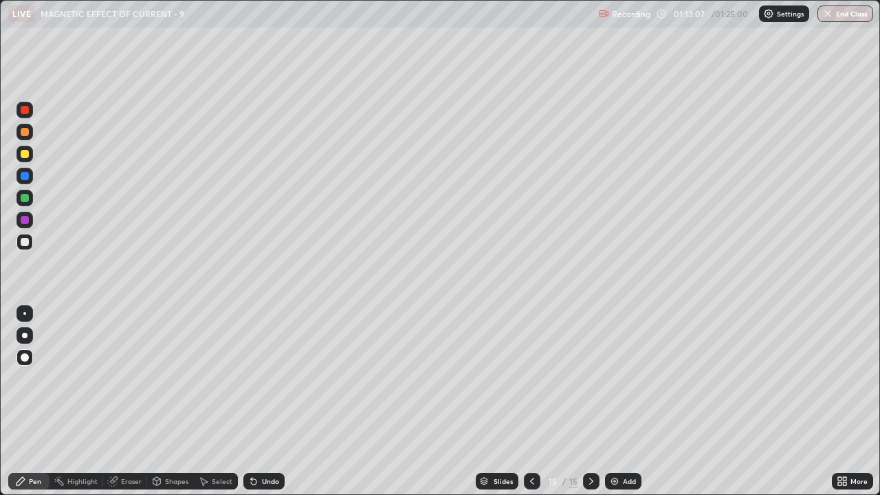
click at [23, 248] on div at bounding box center [25, 242] width 17 height 17
click at [28, 202] on div at bounding box center [25, 198] width 8 height 8
click at [23, 243] on div at bounding box center [25, 242] width 8 height 8
click at [262, 402] on div "Undo" at bounding box center [270, 481] width 17 height 7
click at [264, 402] on div "Undo" at bounding box center [270, 481] width 17 height 7
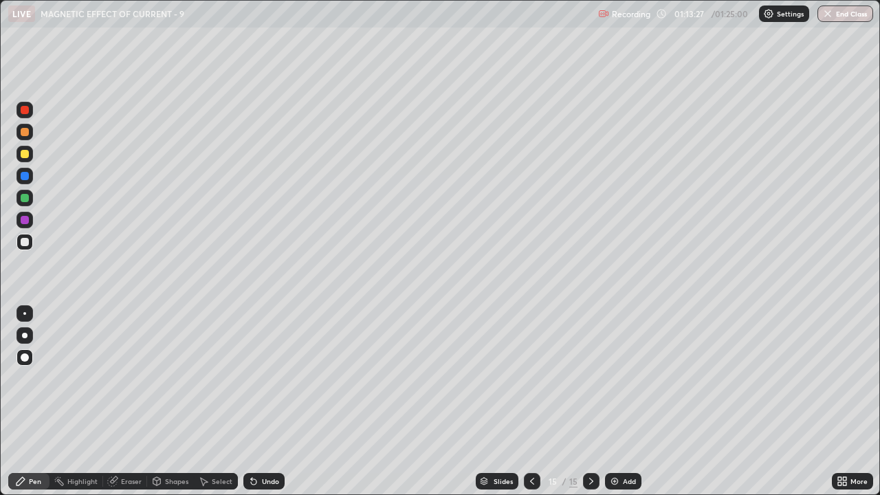
click at [265, 402] on div "Undo" at bounding box center [270, 481] width 17 height 7
click at [263, 402] on div "Undo" at bounding box center [263, 481] width 41 height 17
click at [257, 402] on div "Undo" at bounding box center [263, 481] width 41 height 17
click at [258, 402] on div "Undo" at bounding box center [263, 481] width 41 height 17
click at [259, 402] on div "Undo" at bounding box center [263, 481] width 41 height 17
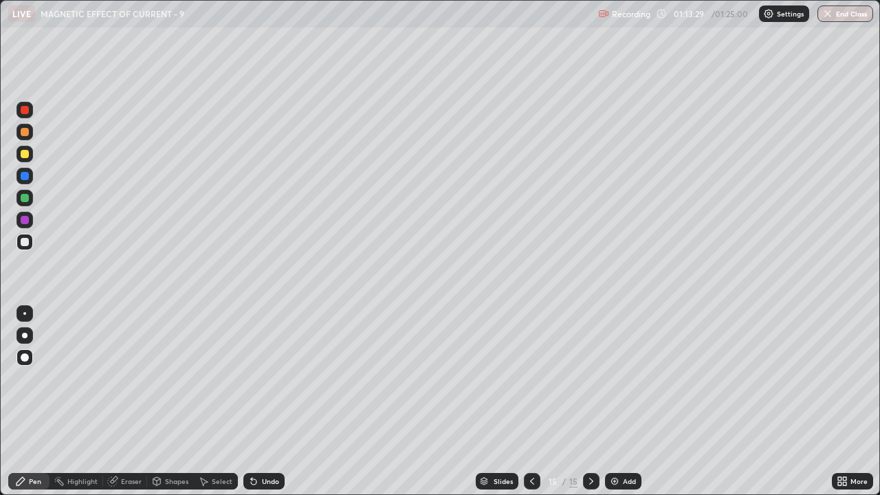
click at [262, 402] on div "Undo" at bounding box center [270, 481] width 17 height 7
click at [263, 402] on div "Undo" at bounding box center [270, 481] width 17 height 7
click at [265, 402] on div "Undo" at bounding box center [270, 481] width 17 height 7
click at [266, 402] on div "Undo" at bounding box center [270, 481] width 17 height 7
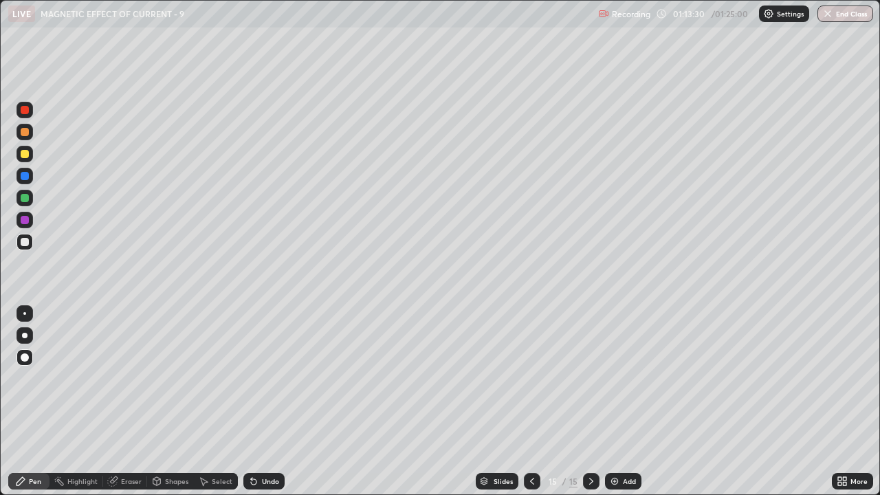
click at [266, 402] on div "Undo" at bounding box center [270, 481] width 17 height 7
click at [267, 402] on div "Undo" at bounding box center [270, 481] width 17 height 7
click at [268, 402] on div "Undo" at bounding box center [270, 481] width 17 height 7
click at [270, 402] on div "Undo" at bounding box center [270, 481] width 17 height 7
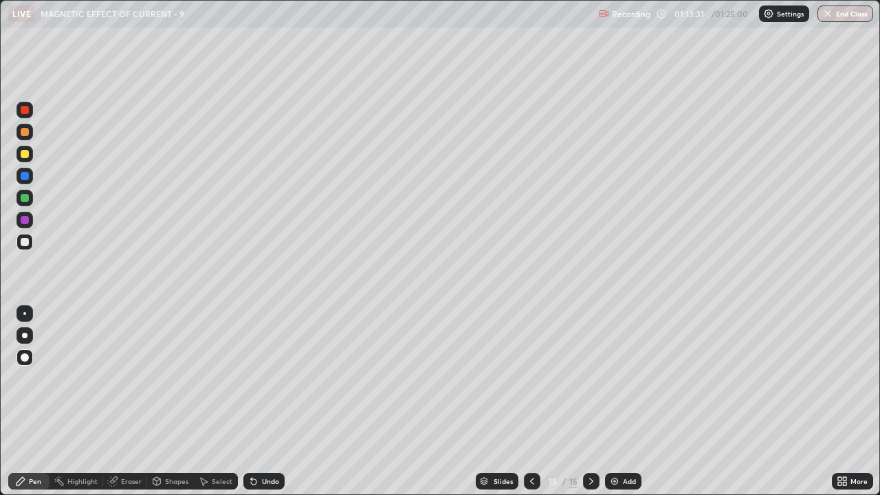
click at [270, 402] on div "Undo" at bounding box center [270, 481] width 17 height 7
click at [28, 243] on div at bounding box center [25, 242] width 8 height 8
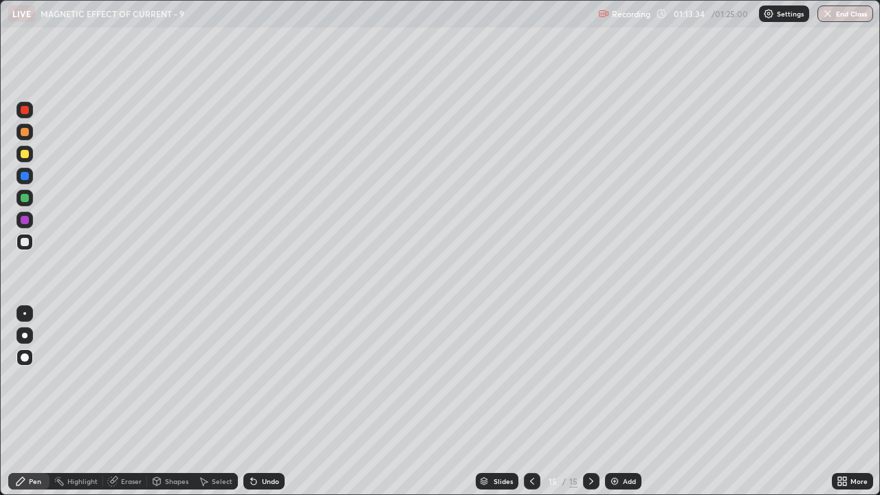
click at [25, 200] on div at bounding box center [25, 198] width 8 height 8
click at [30, 337] on div at bounding box center [25, 335] width 17 height 17
click at [25, 247] on div at bounding box center [25, 242] width 17 height 17
click at [262, 402] on div "Undo" at bounding box center [270, 481] width 17 height 7
click at [254, 402] on icon at bounding box center [253, 481] width 11 height 11
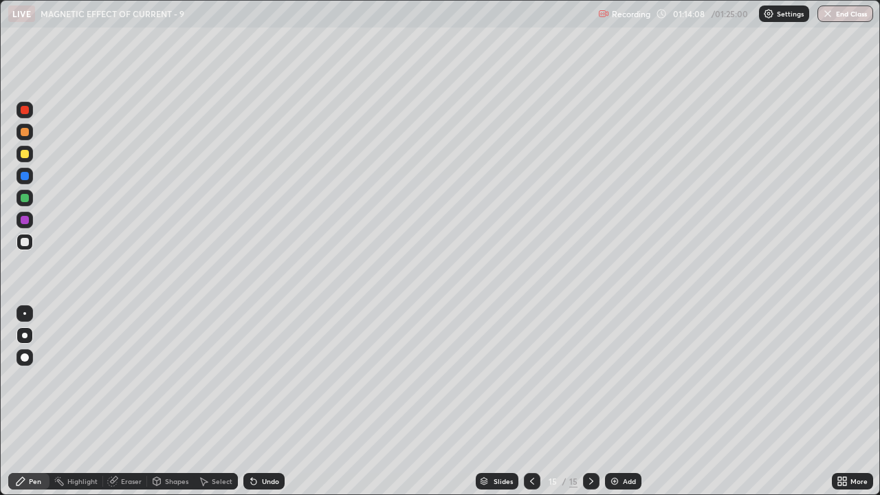
click at [252, 402] on icon at bounding box center [254, 482] width 6 height 6
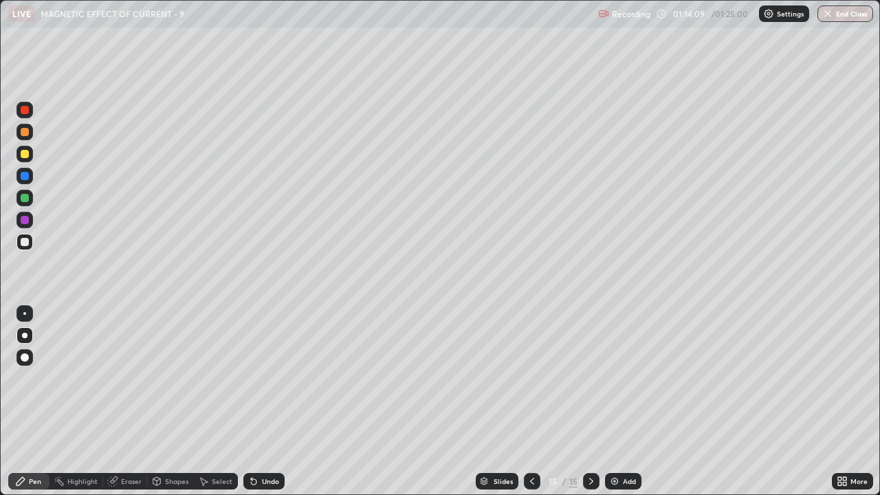
click at [252, 402] on icon at bounding box center [254, 482] width 6 height 6
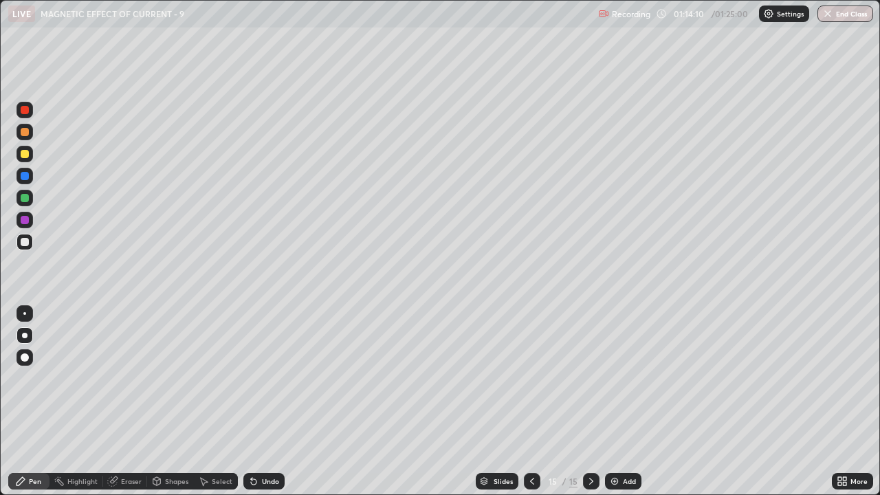
click at [252, 402] on icon at bounding box center [254, 482] width 6 height 6
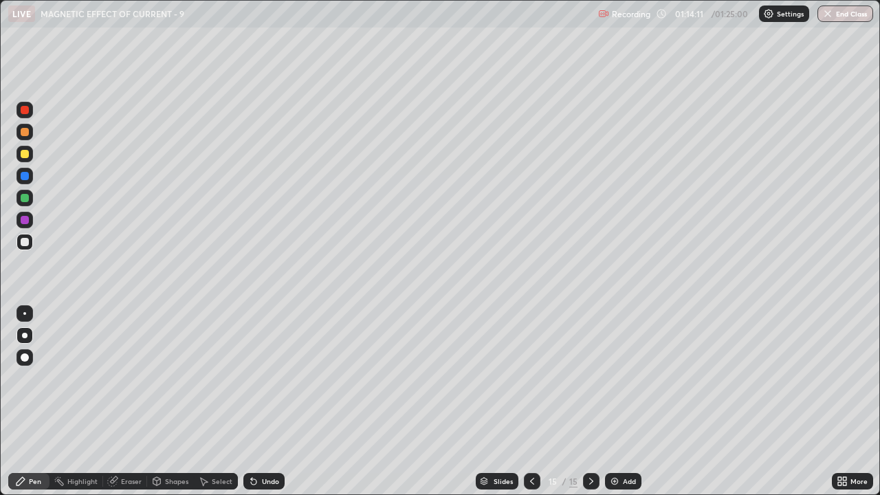
click at [252, 402] on icon at bounding box center [254, 482] width 6 height 6
click at [252, 402] on div "Undo" at bounding box center [263, 481] width 41 height 17
click at [252, 402] on icon at bounding box center [254, 482] width 6 height 6
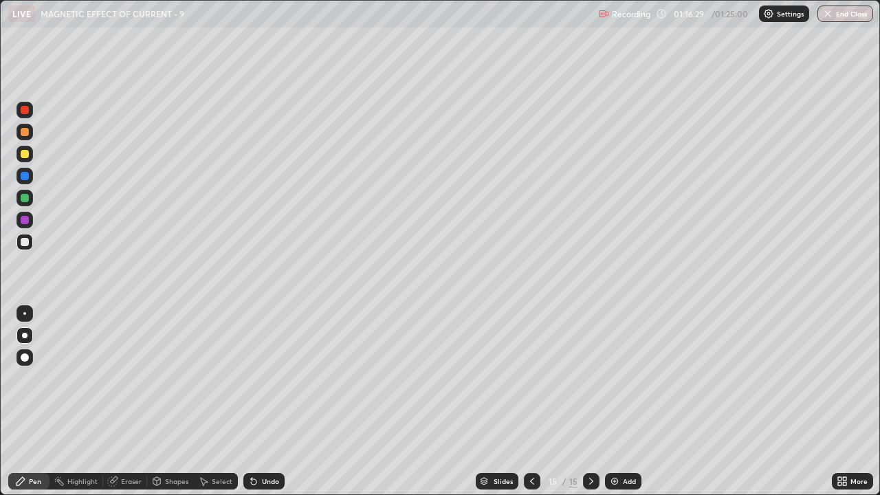
click at [830, 17] on img "button" at bounding box center [828, 13] width 11 height 11
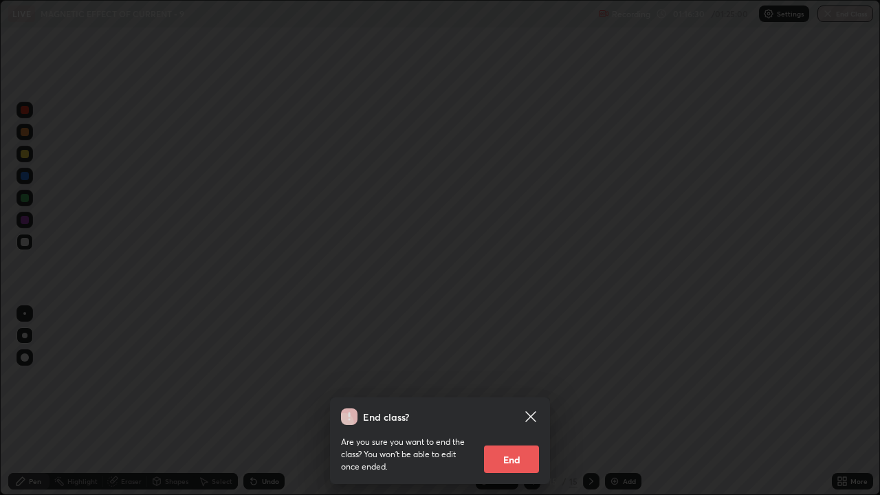
click at [514, 402] on button "End" at bounding box center [511, 460] width 55 height 28
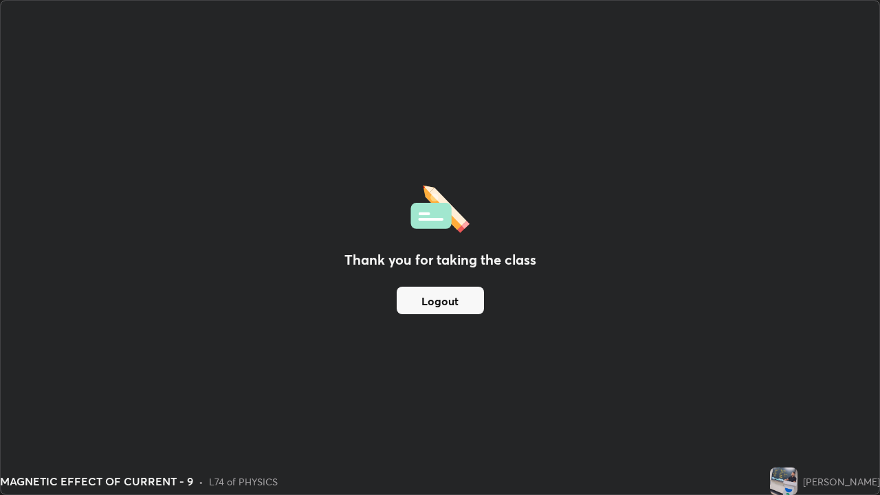
click at [427, 301] on button "Logout" at bounding box center [440, 301] width 87 height 28
